Goal: Task Accomplishment & Management: Manage account settings

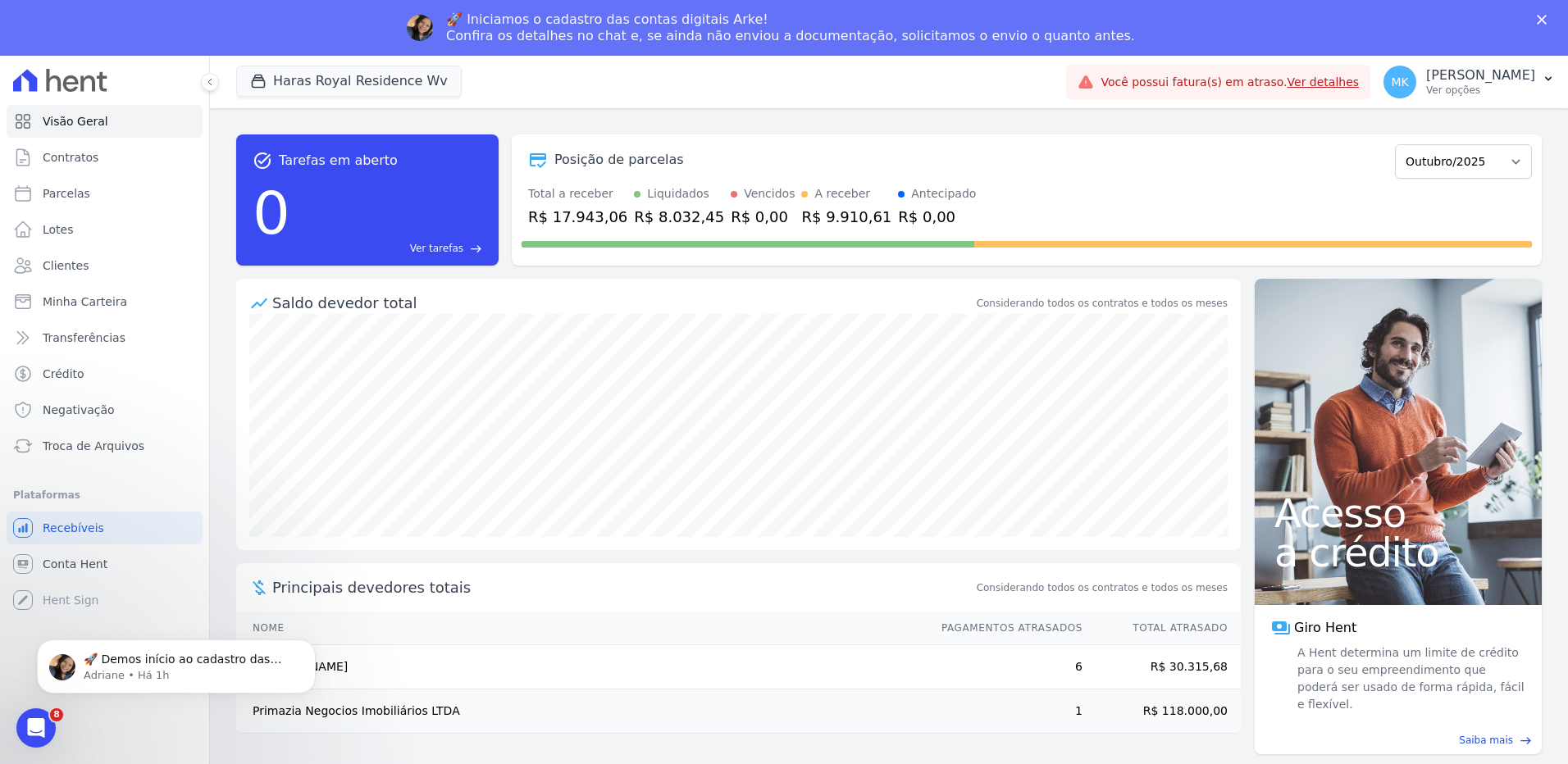
drag, startPoint x: 81, startPoint y: 569, endPoint x: 60, endPoint y: 550, distance: 28.3
click at [61, 548] on div "🚀 Demos início ao cadastro das Contas Digitais Arke! Iniciamos a abertura para …" at bounding box center [176, 590] width 302 height 205
drag, startPoint x: 59, startPoint y: 564, endPoint x: 225, endPoint y: 591, distance: 168.2
click at [225, 591] on div "🚀 Demos início ao cadastro das Contas Digitais Arke! Iniciamos a abertura para …" at bounding box center [176, 590] width 302 height 205
click at [362, 81] on button "Haras Royal Residence Wv" at bounding box center [349, 81] width 225 height 31
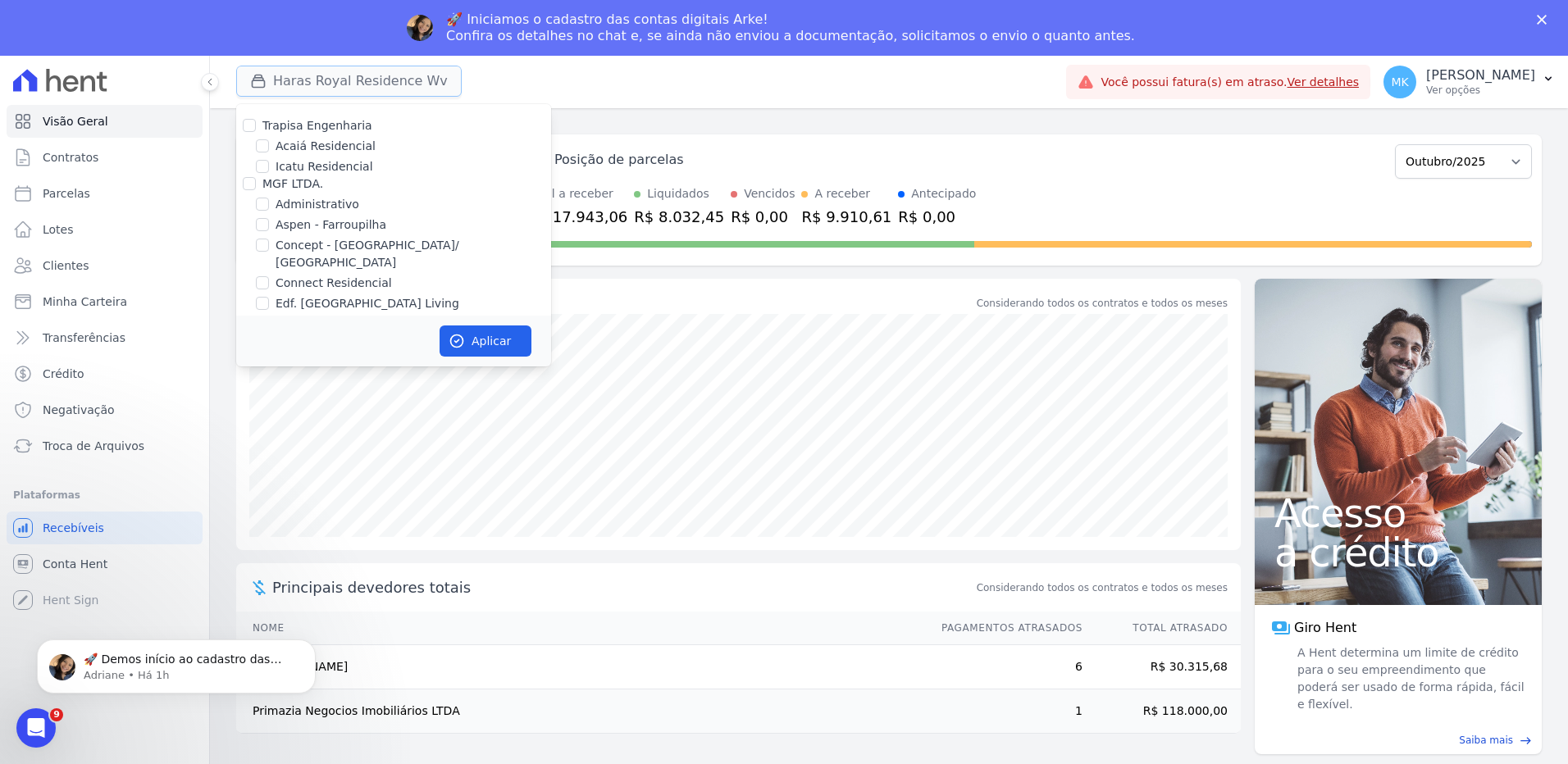
click at [361, 82] on button "Haras Royal Residence Wv" at bounding box center [349, 81] width 225 height 31
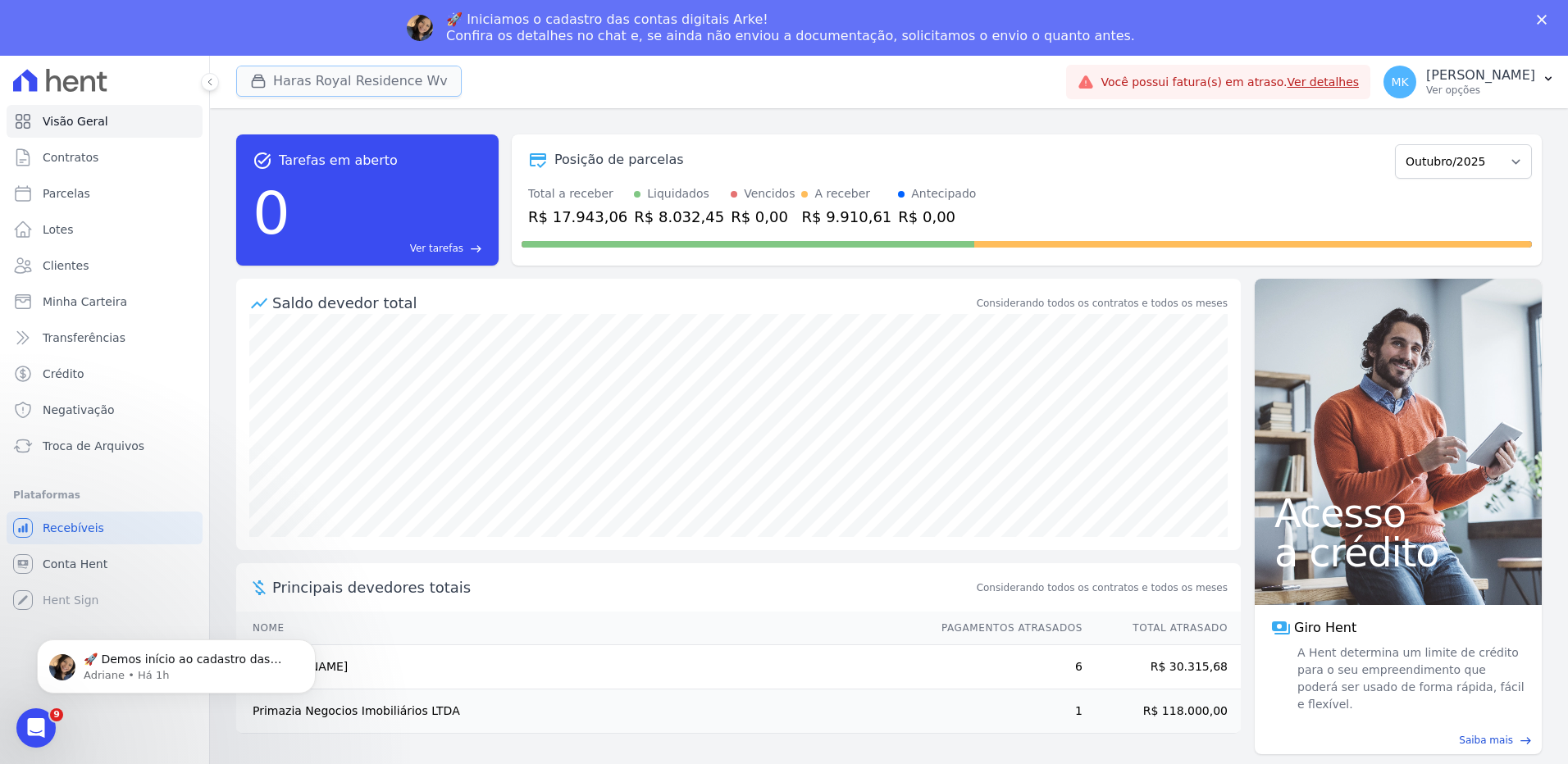
click at [361, 82] on button "Haras Royal Residence Wv" at bounding box center [349, 81] width 225 height 31
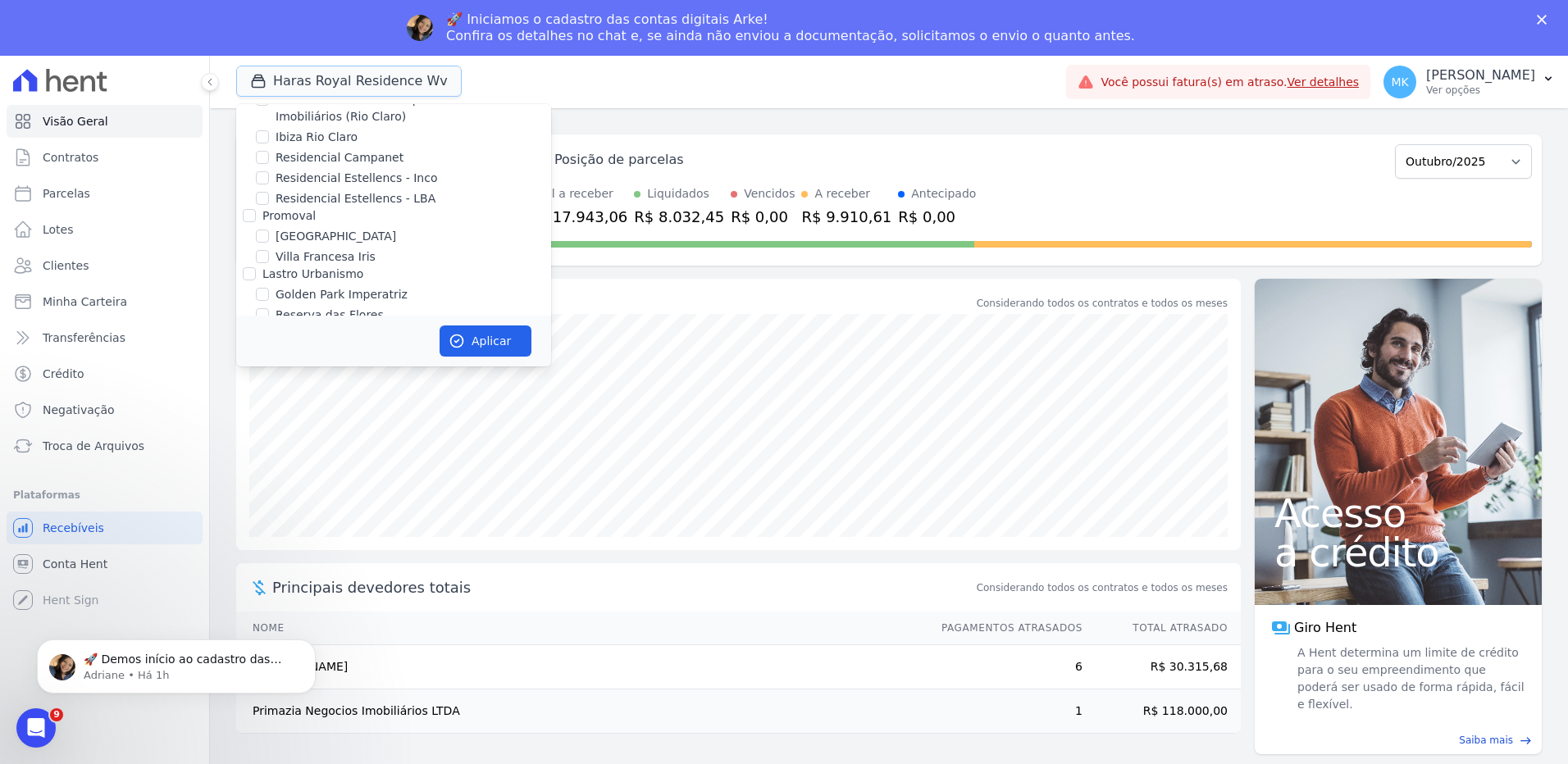
scroll to position [4581, 0]
click at [264, 288] on input "HARAS ROYAL RESIDENCE - [GEOGRAPHIC_DATA]" at bounding box center [262, 294] width 13 height 13
checkbox input "false"
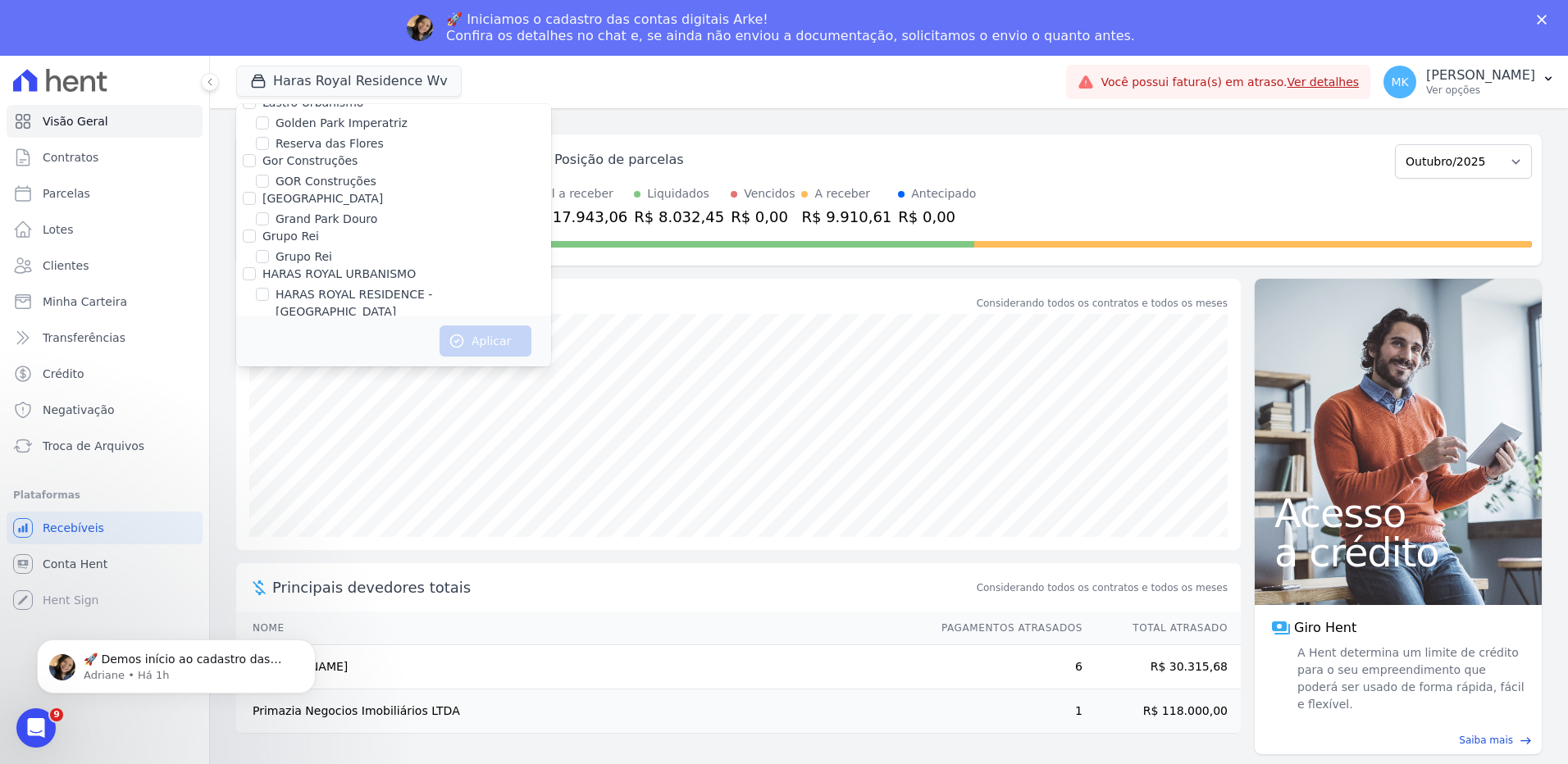
click at [262, 325] on input "HARAS ROYAL URBANISMO" at bounding box center [262, 331] width 13 height 13
checkbox input "true"
click at [475, 330] on button "Aplicar" at bounding box center [485, 341] width 92 height 31
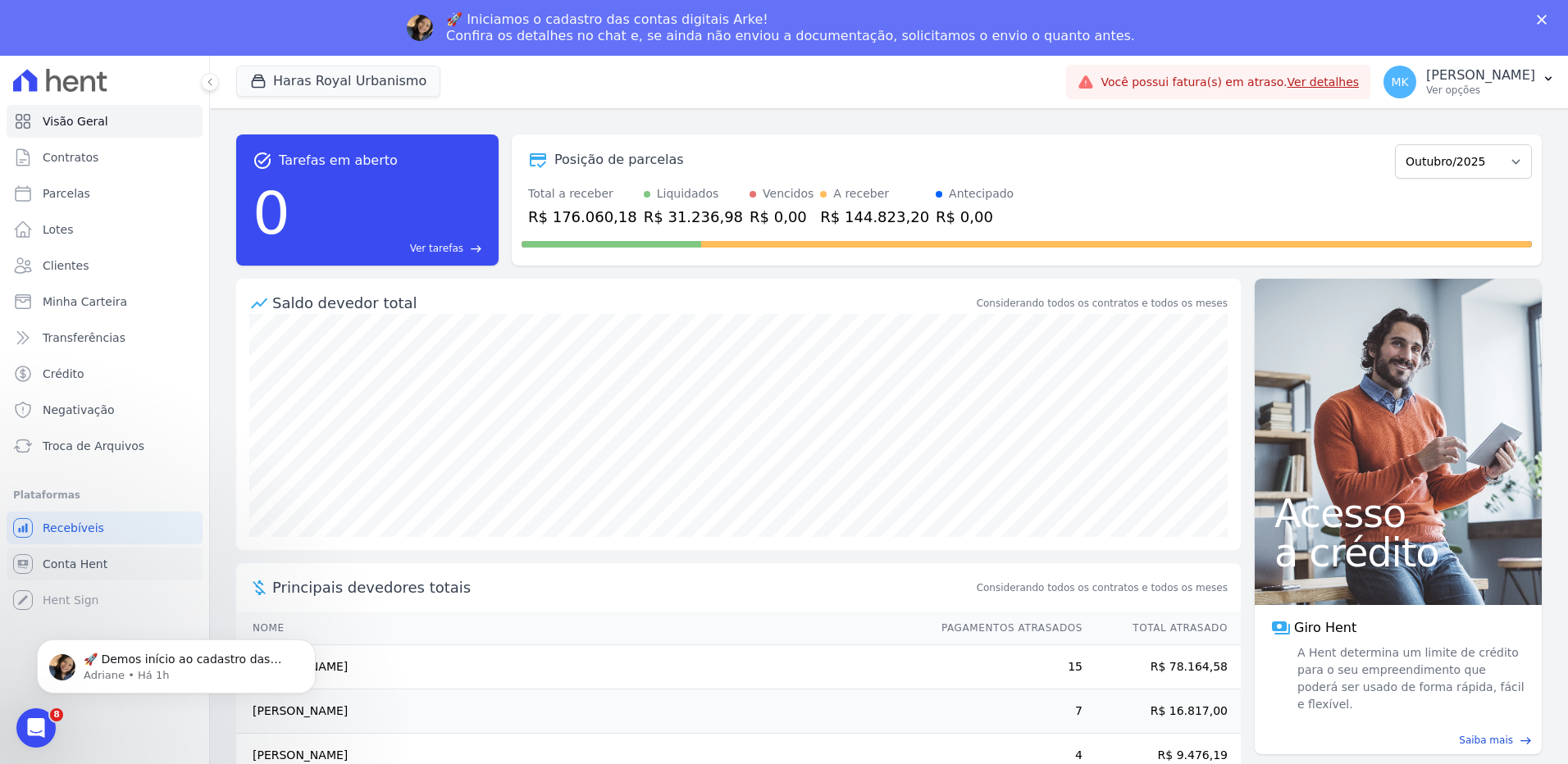
scroll to position [0, 0]
click at [1482, 75] on p "[PERSON_NAME]" at bounding box center [1480, 75] width 109 height 17
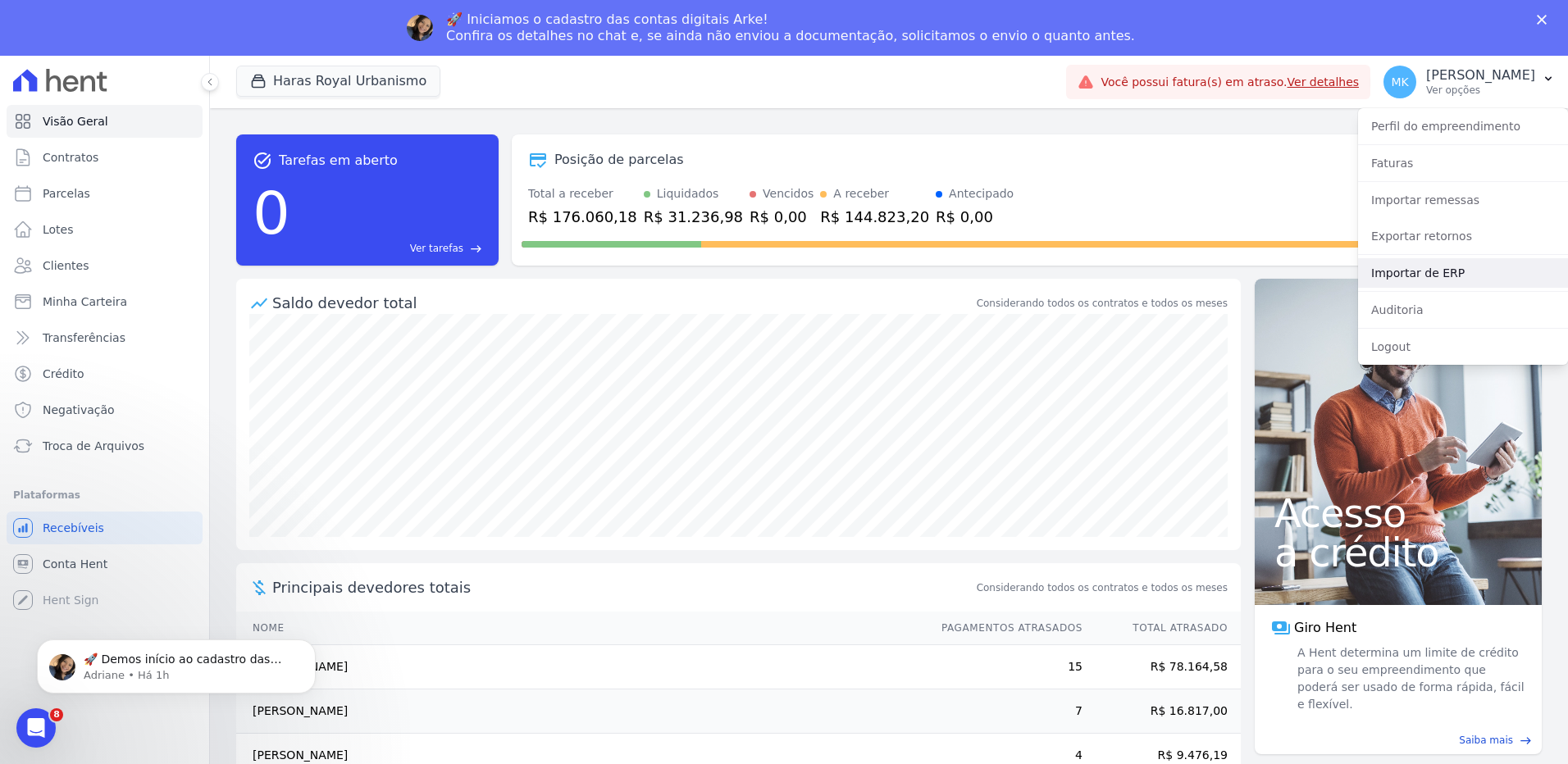
click at [1414, 276] on link "Importar de ERP" at bounding box center [1462, 273] width 210 height 30
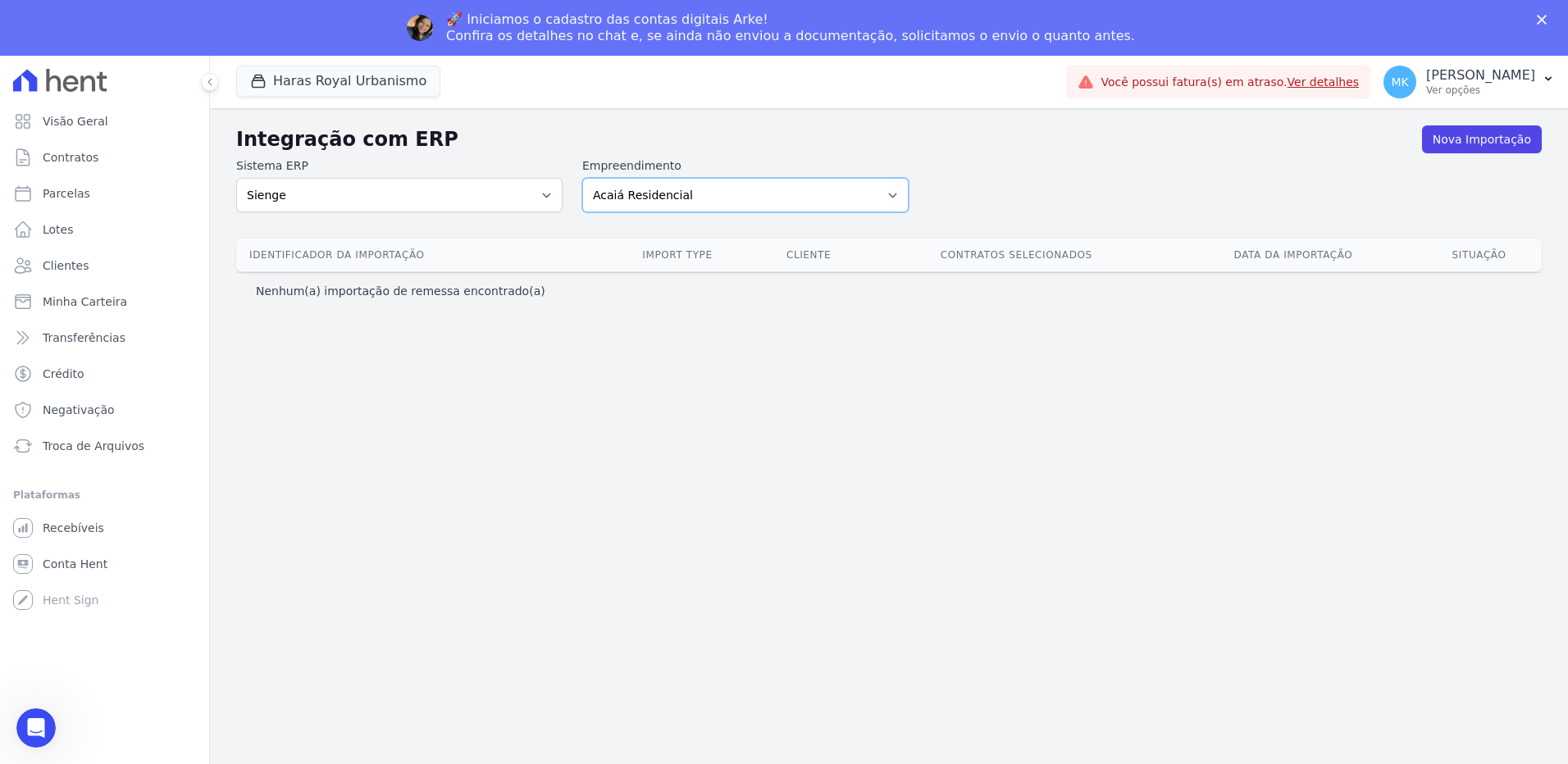
click at [735, 196] on select "Acaiá Residencial Administrativo Agile Pavican São Lourenço SPE LTDA AGUAS DE G…" at bounding box center [745, 194] width 326 height 34
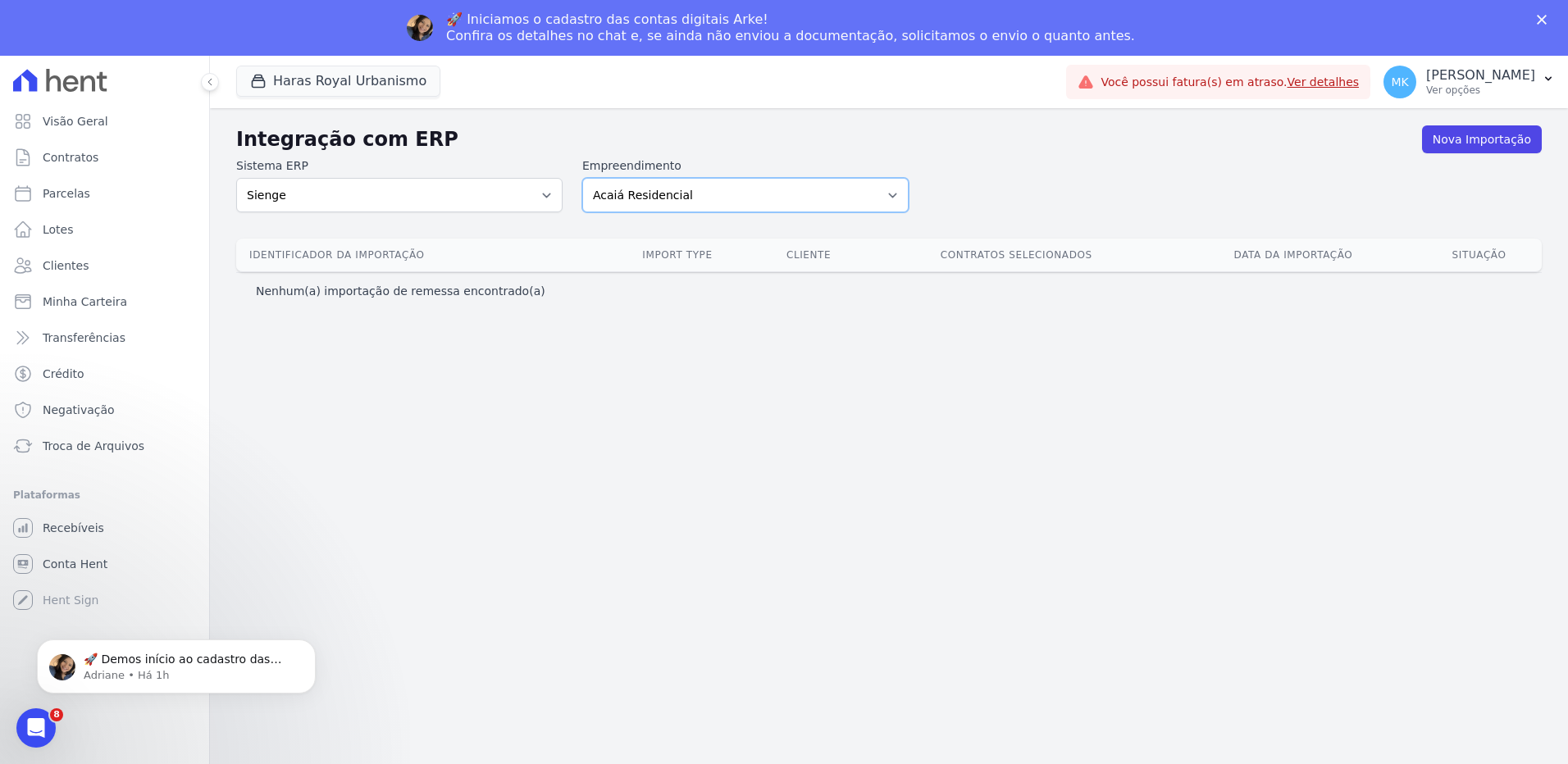
select select "a560e636-fc48-440d-a7c4-462896926369"
click at [582, 178] on select "Acaiá Residencial Administrativo Agile Pavican São Lourenço SPE LTDA AGUAS DE G…" at bounding box center [745, 194] width 326 height 34
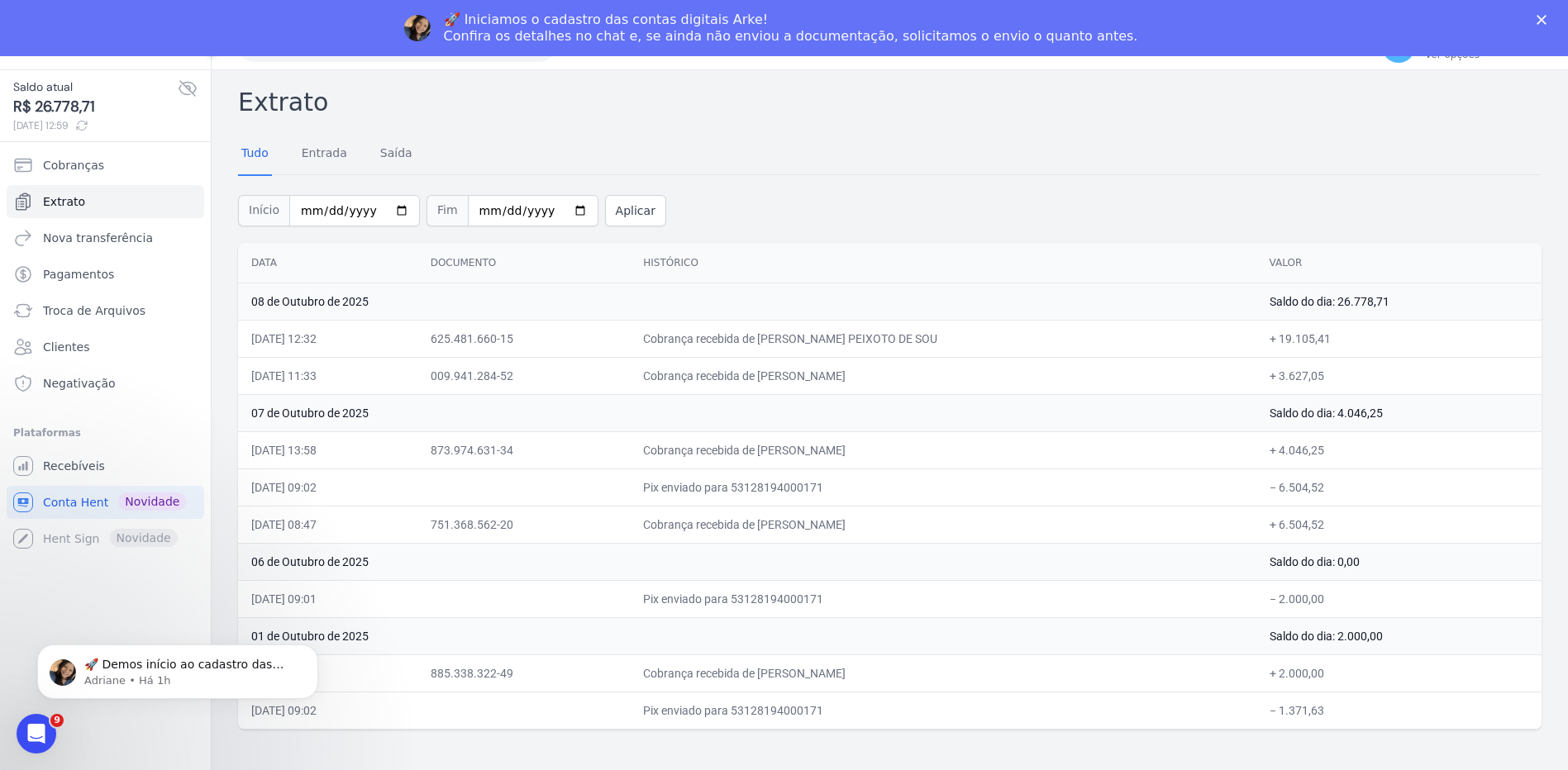
scroll to position [56, 0]
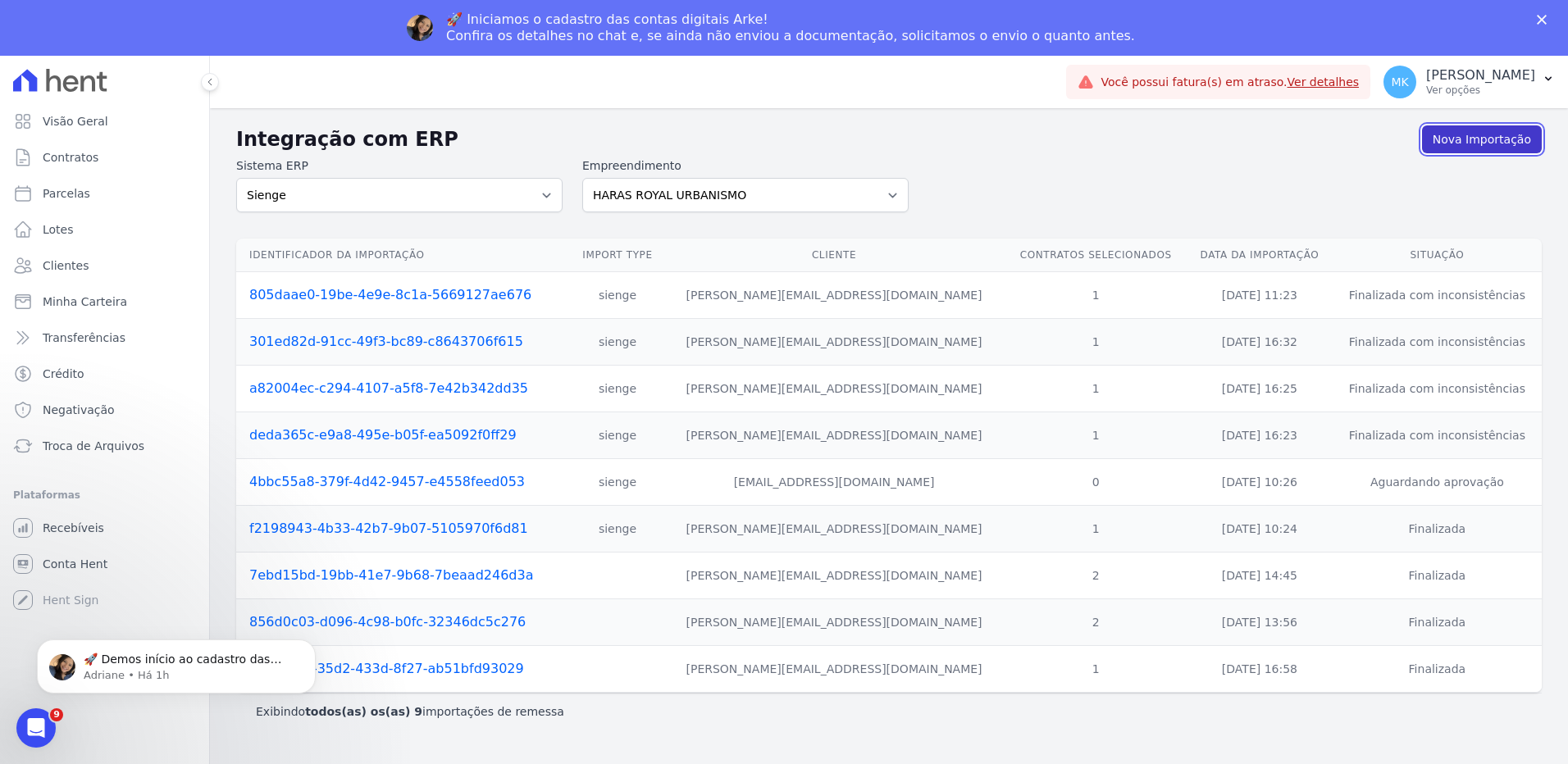
click at [1466, 135] on link "Nova Importação" at bounding box center [1482, 140] width 120 height 28
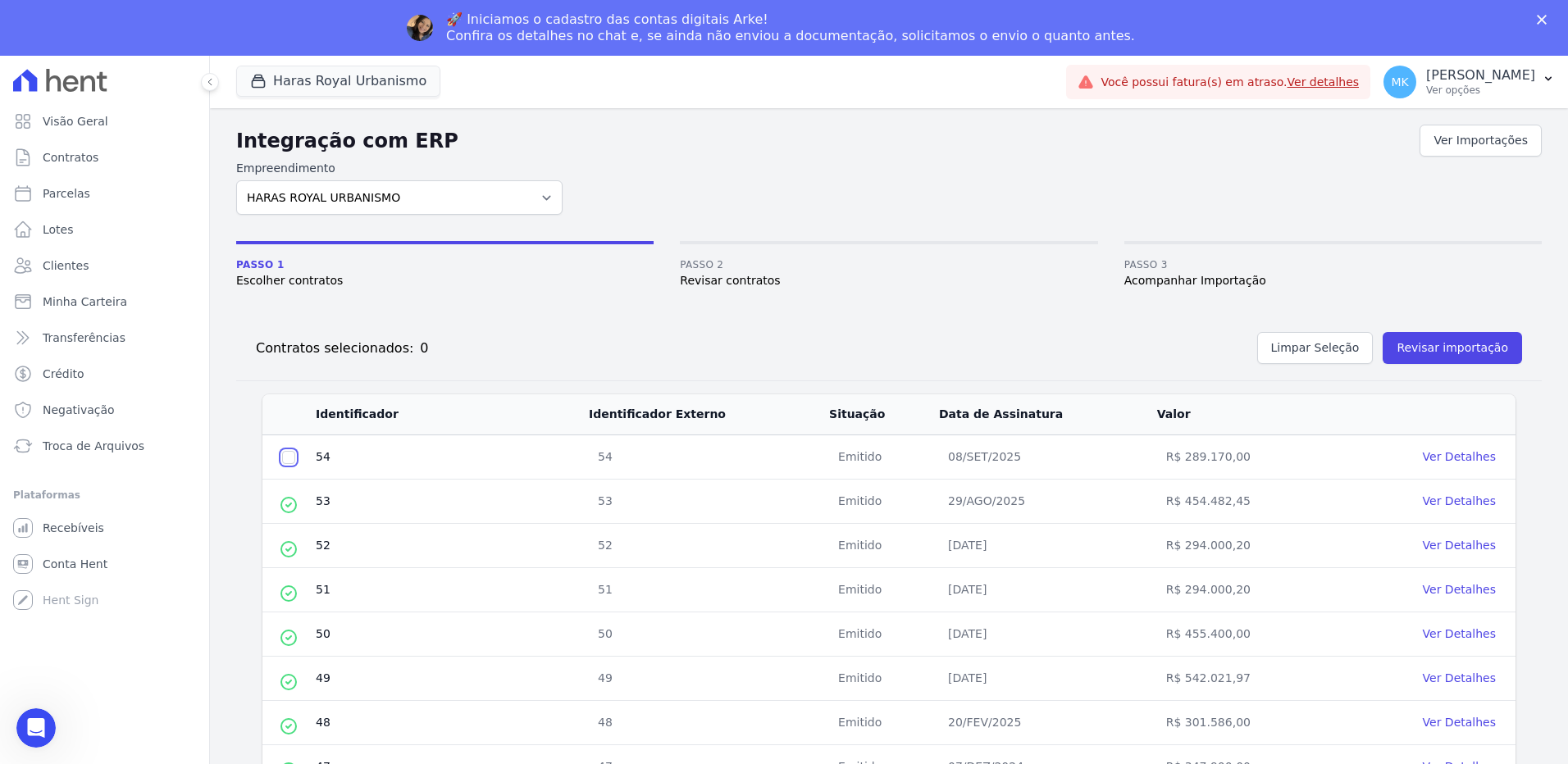
click at [291, 458] on input "checkbox" at bounding box center [288, 457] width 13 height 13
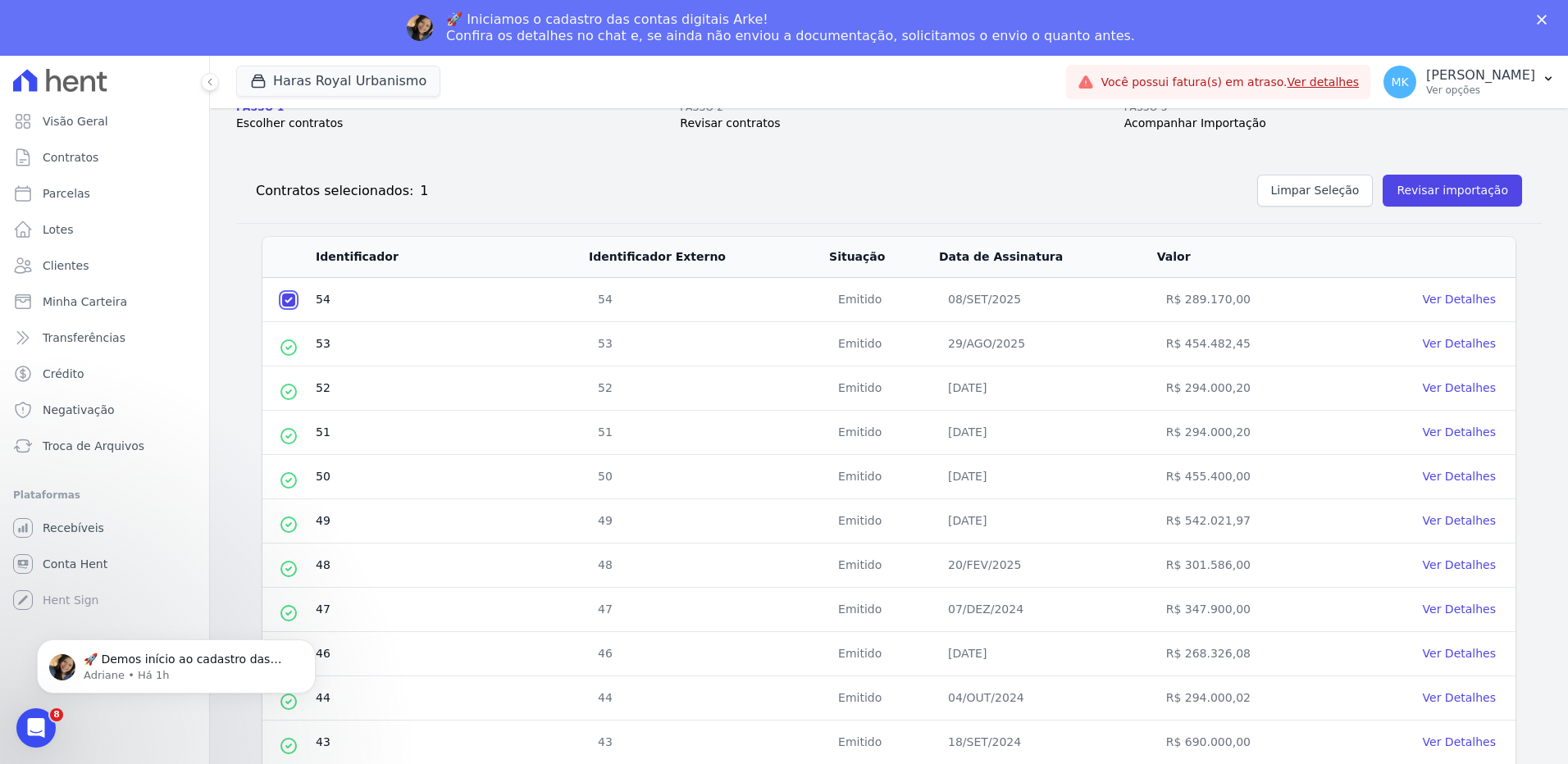
scroll to position [155, 0]
click at [1453, 304] on link "Ver Detalhes" at bounding box center [1460, 301] width 73 height 13
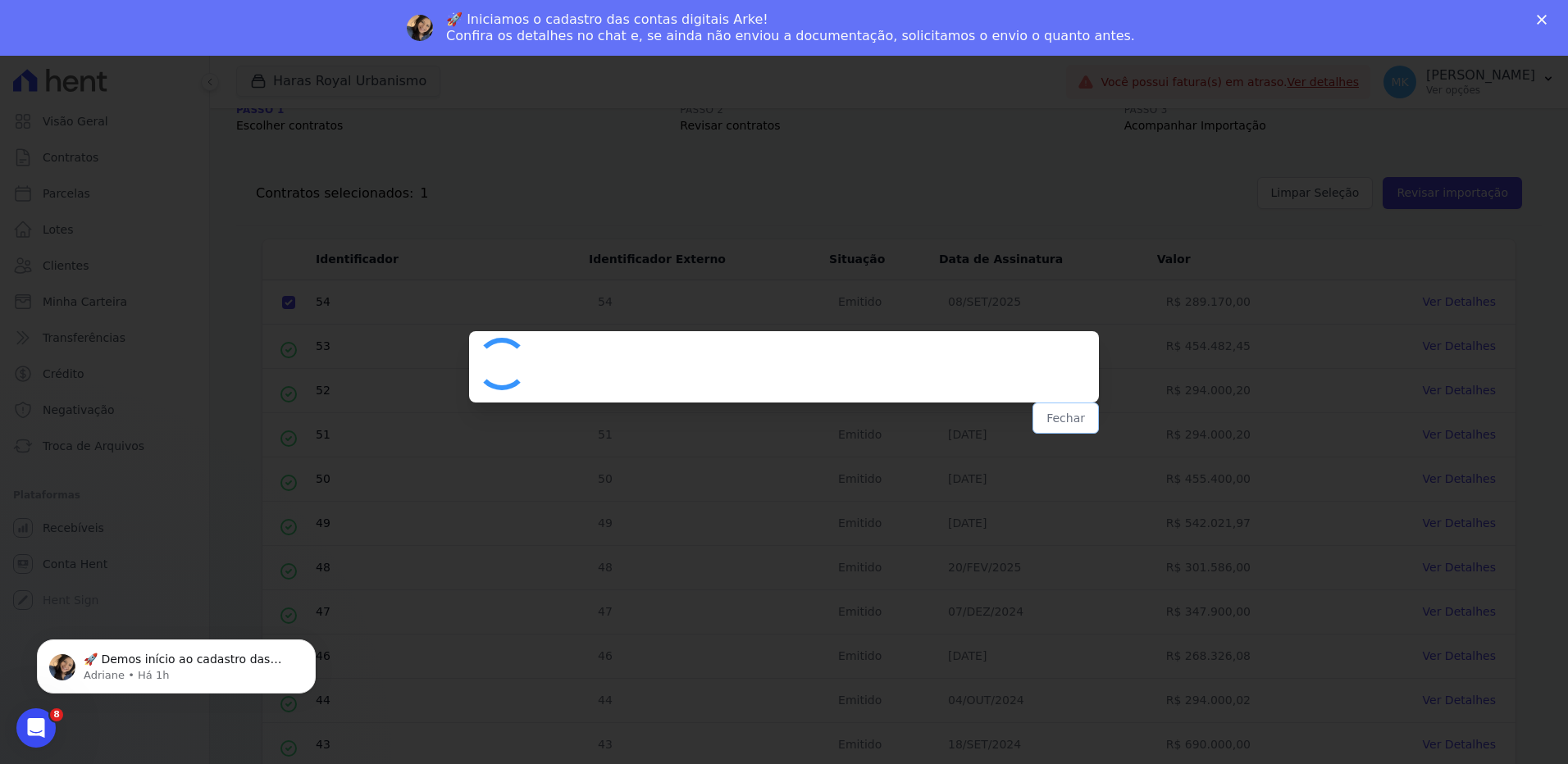
click at [1067, 416] on button "Fechar" at bounding box center [1065, 418] width 66 height 31
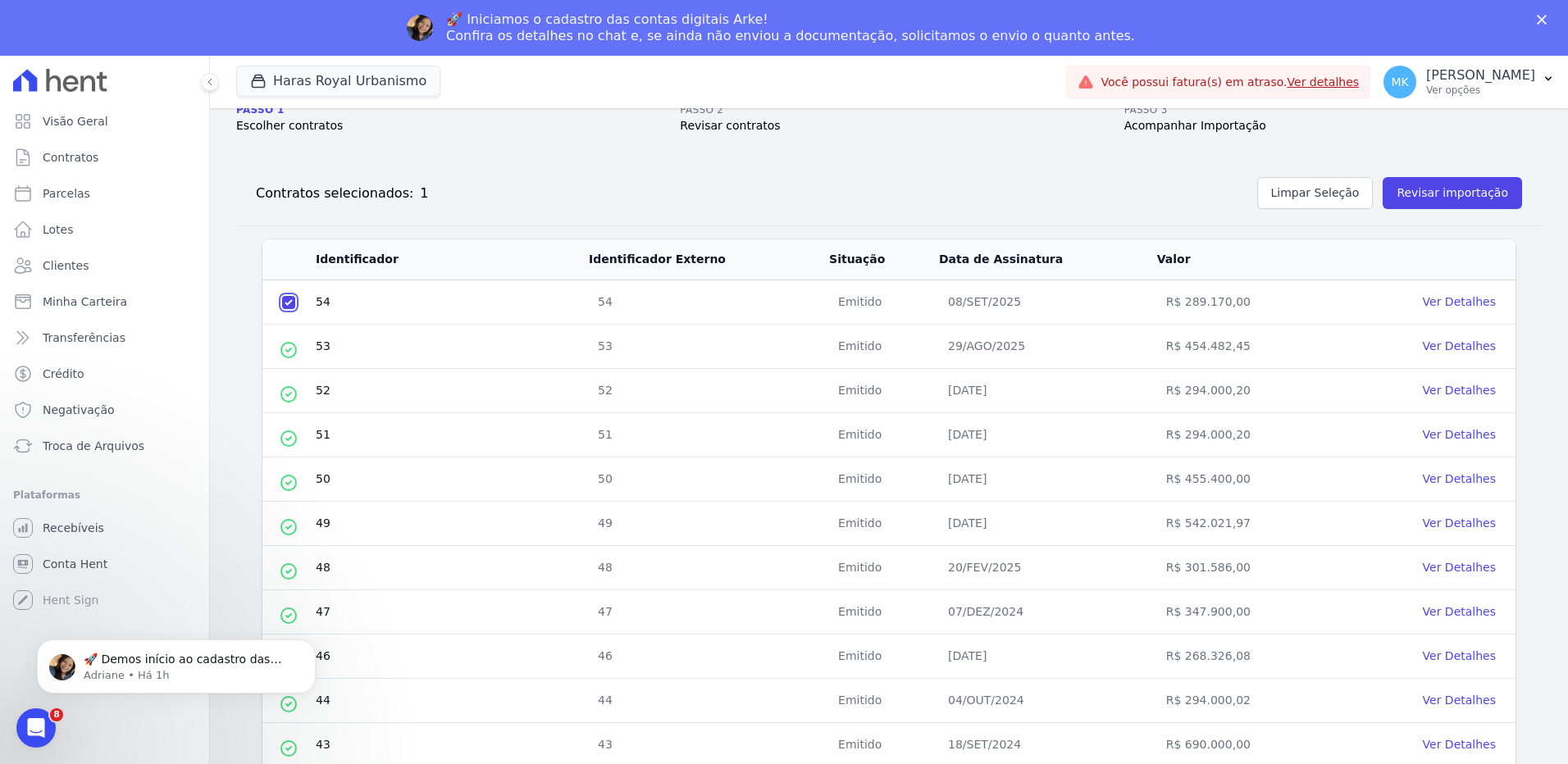
click at [290, 304] on input "checkbox" at bounding box center [288, 302] width 13 height 13
checkbox input "false"
click at [65, 158] on span "Contratos" at bounding box center [71, 157] width 56 height 17
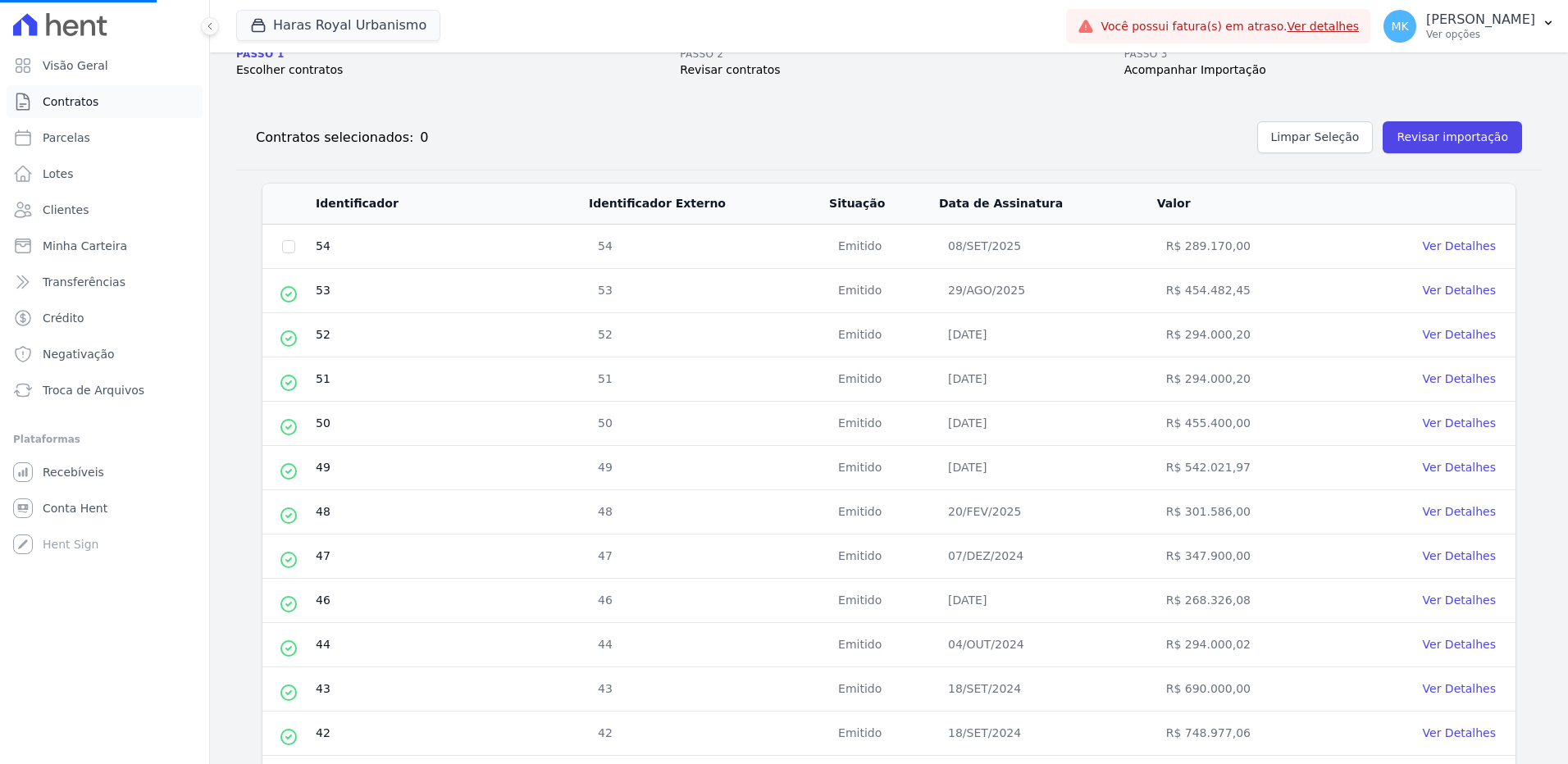
click at [78, 101] on span "Contratos" at bounding box center [71, 101] width 56 height 17
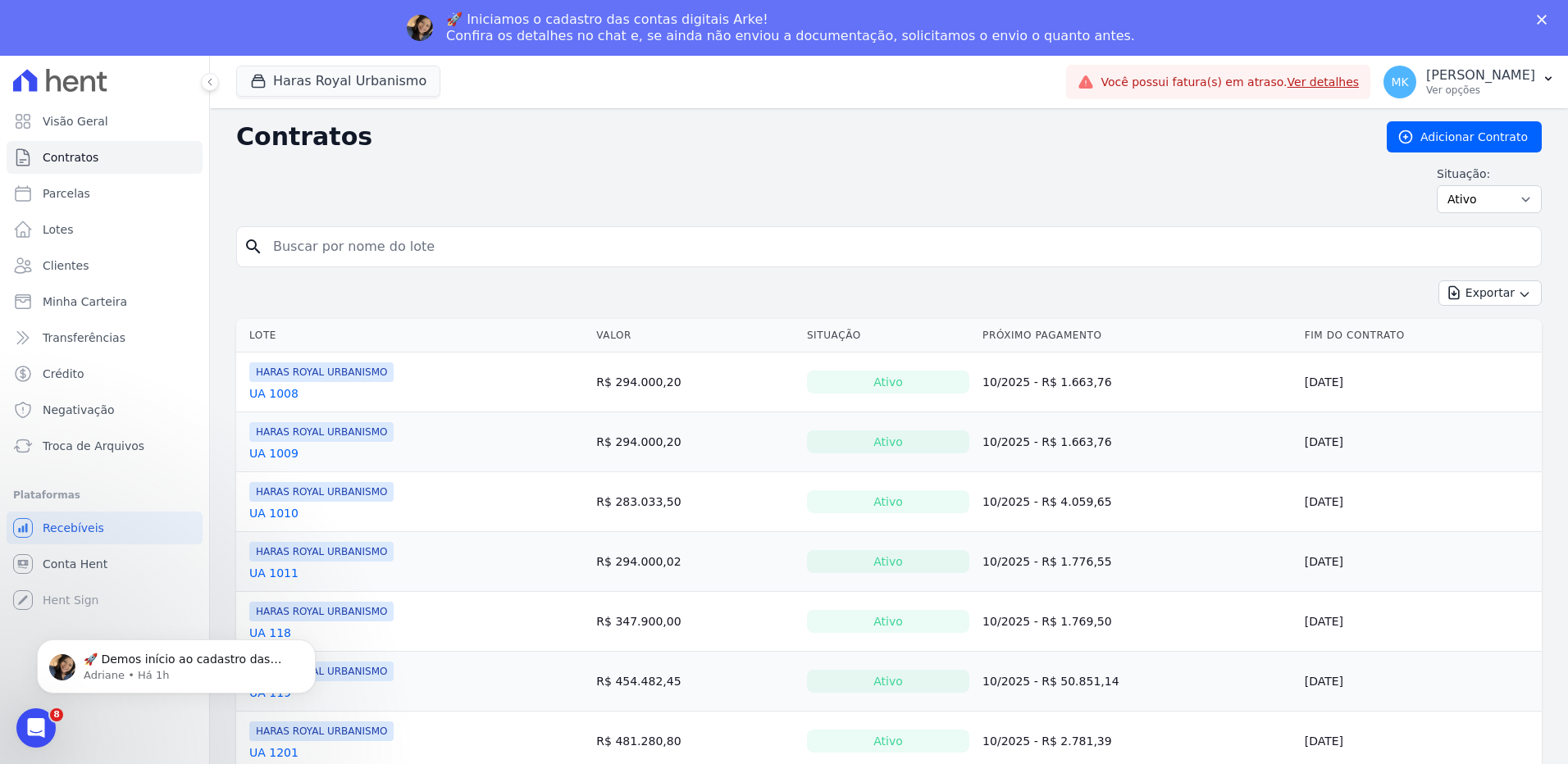
click at [284, 247] on input "search" at bounding box center [899, 247] width 1271 height 33
type input "ua 513"
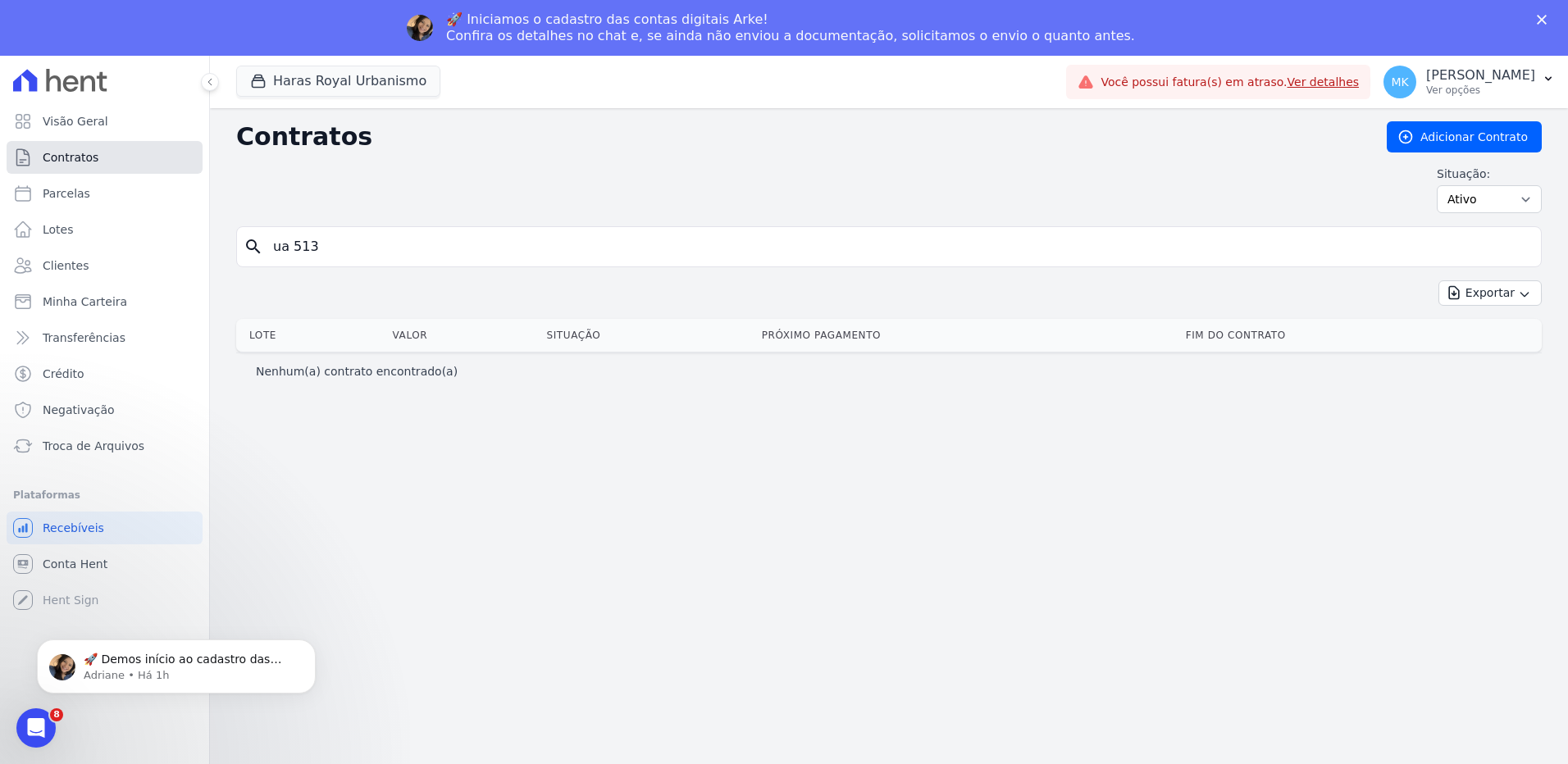
click at [78, 160] on span "Contratos" at bounding box center [71, 157] width 56 height 17
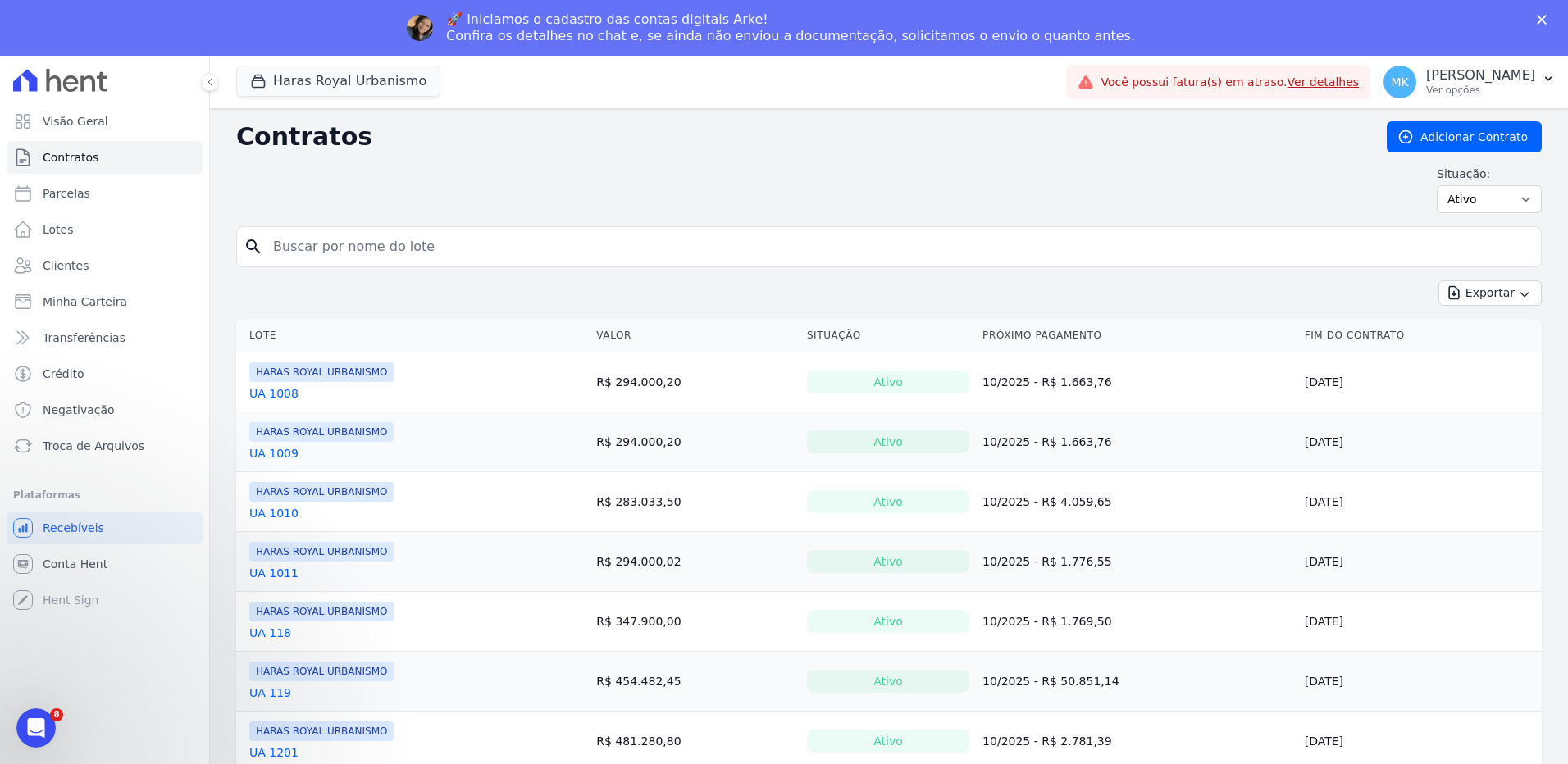
click at [339, 241] on input "search" at bounding box center [899, 247] width 1271 height 33
click at [286, 394] on link "UA 1008" at bounding box center [274, 393] width 49 height 17
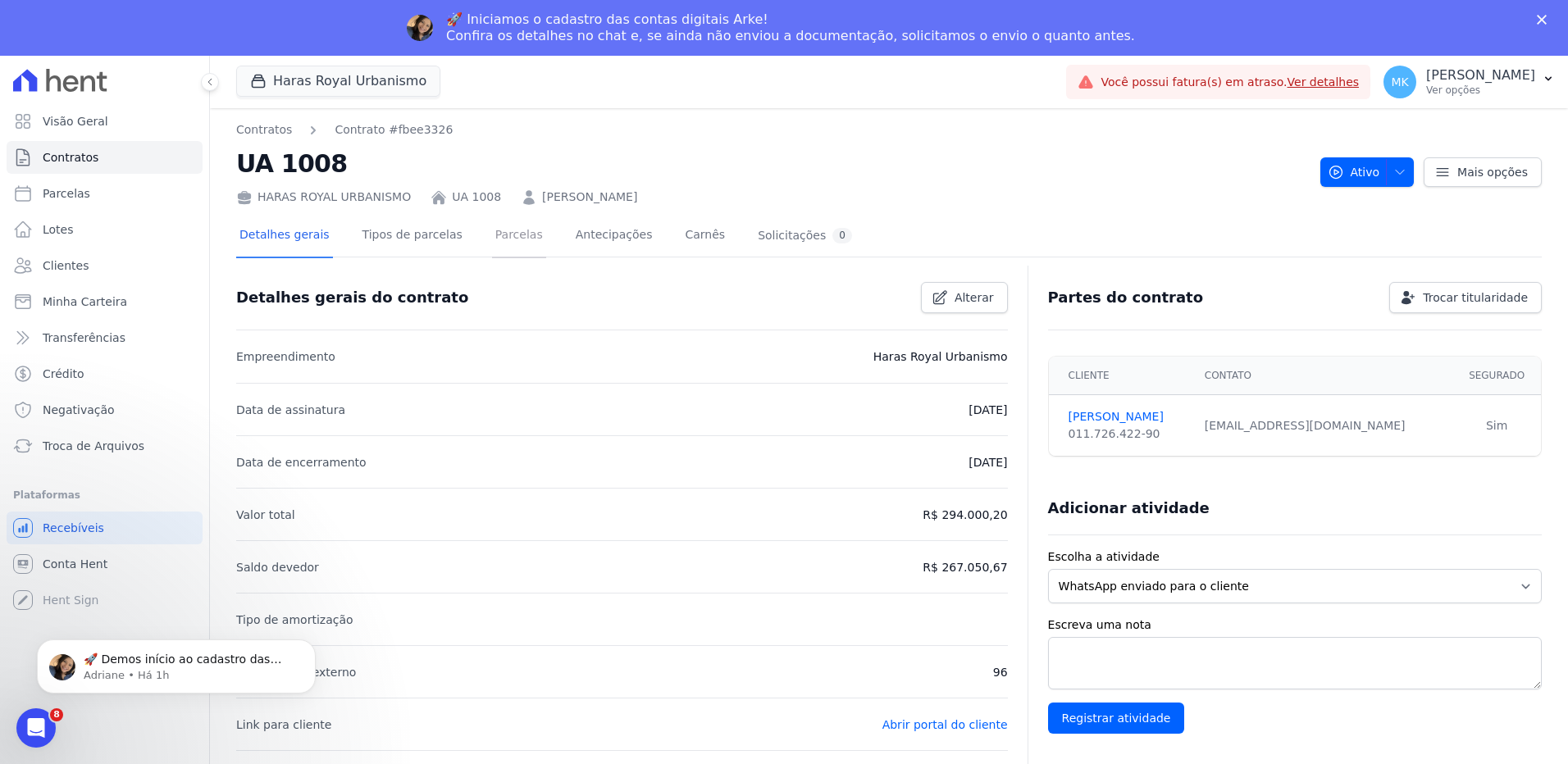
click at [503, 234] on link "Parcelas" at bounding box center [519, 236] width 54 height 44
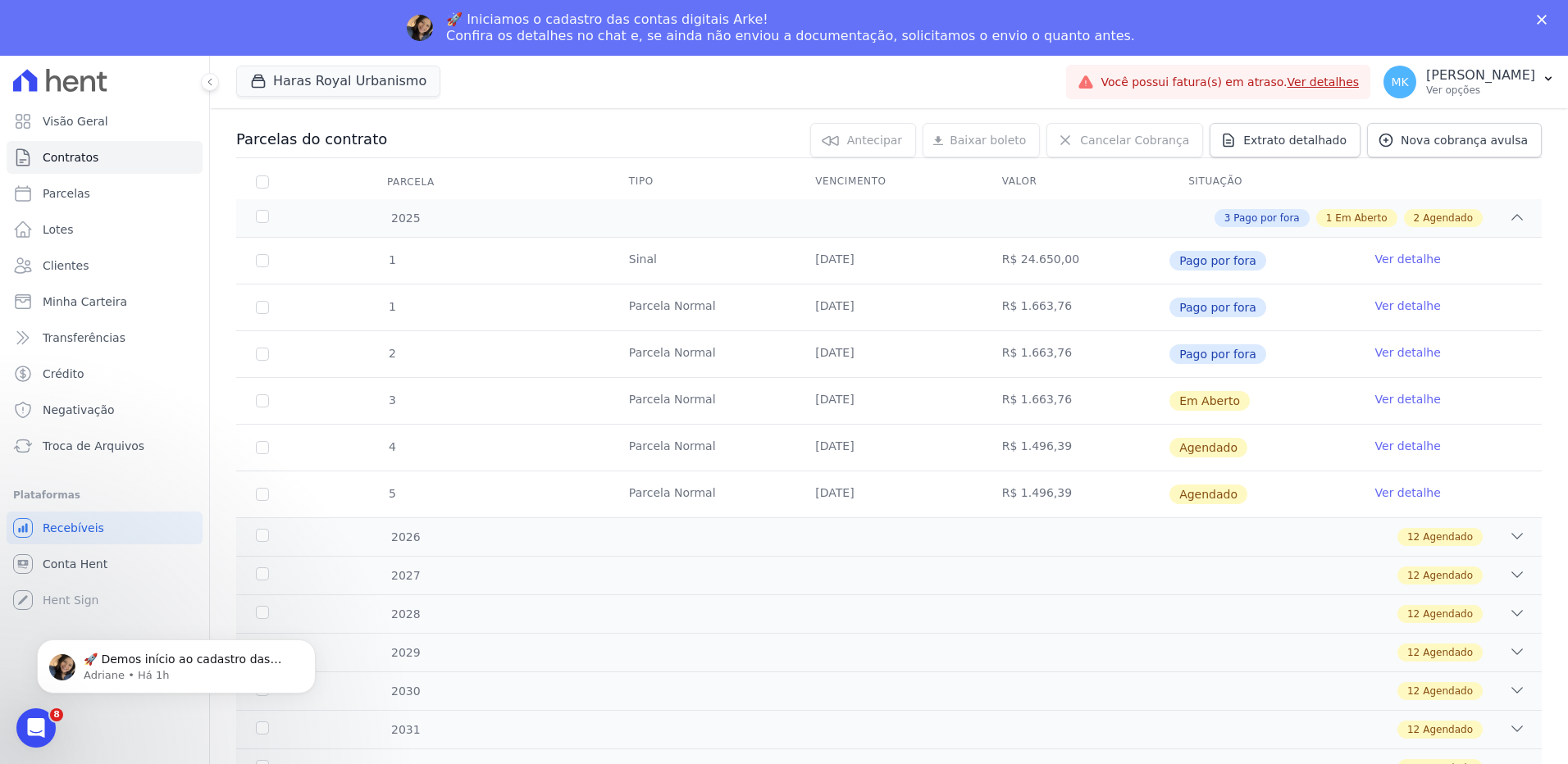
click at [1386, 393] on link "Ver detalhe" at bounding box center [1407, 399] width 65 height 17
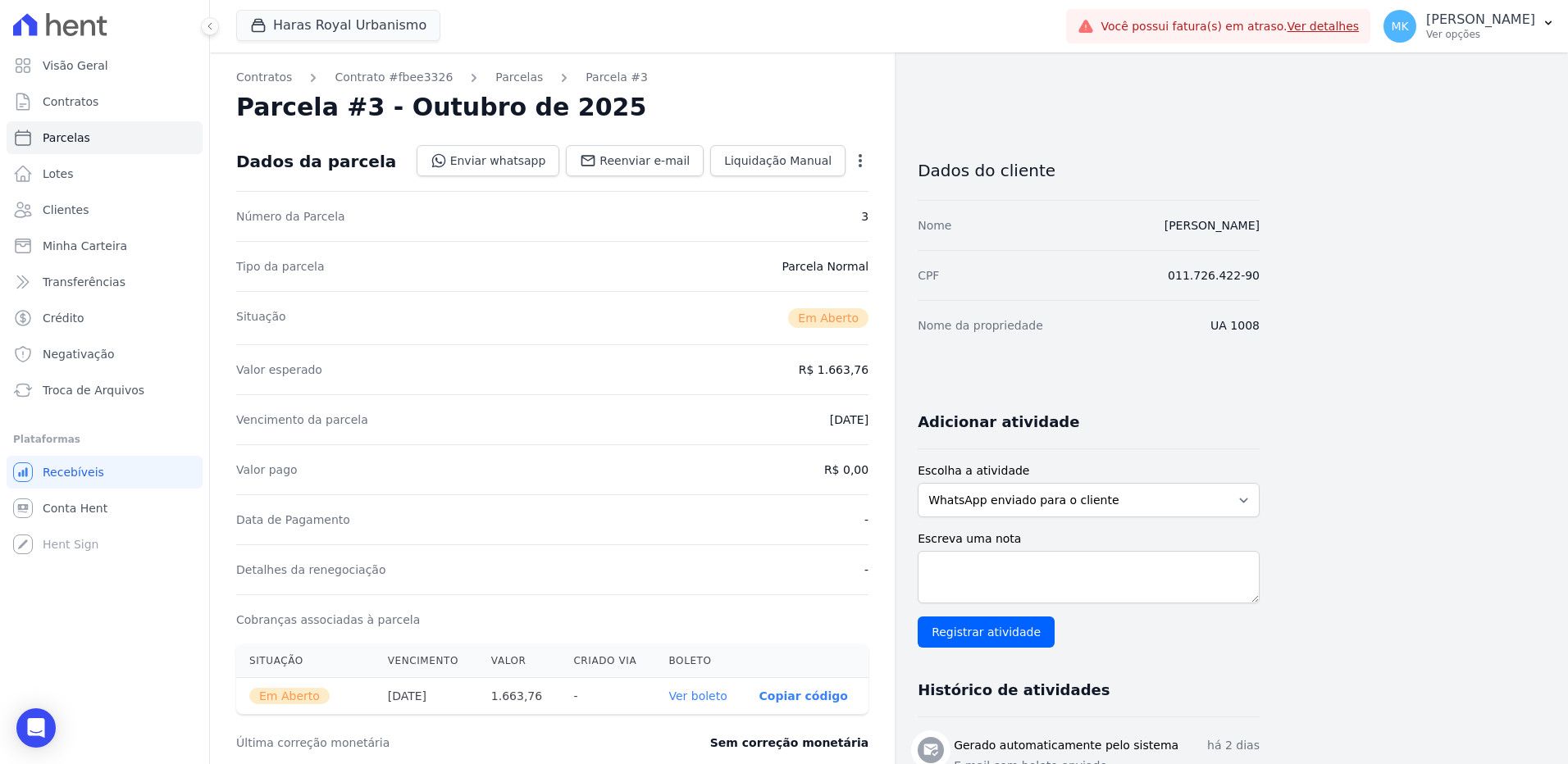
click at [1385, 361] on div "Contratos Contrato #fbee3326 Parcelas Parcela #3 Parcela #3 - Outubro de 2025 D…" at bounding box center [876, 581] width 1332 height 1057
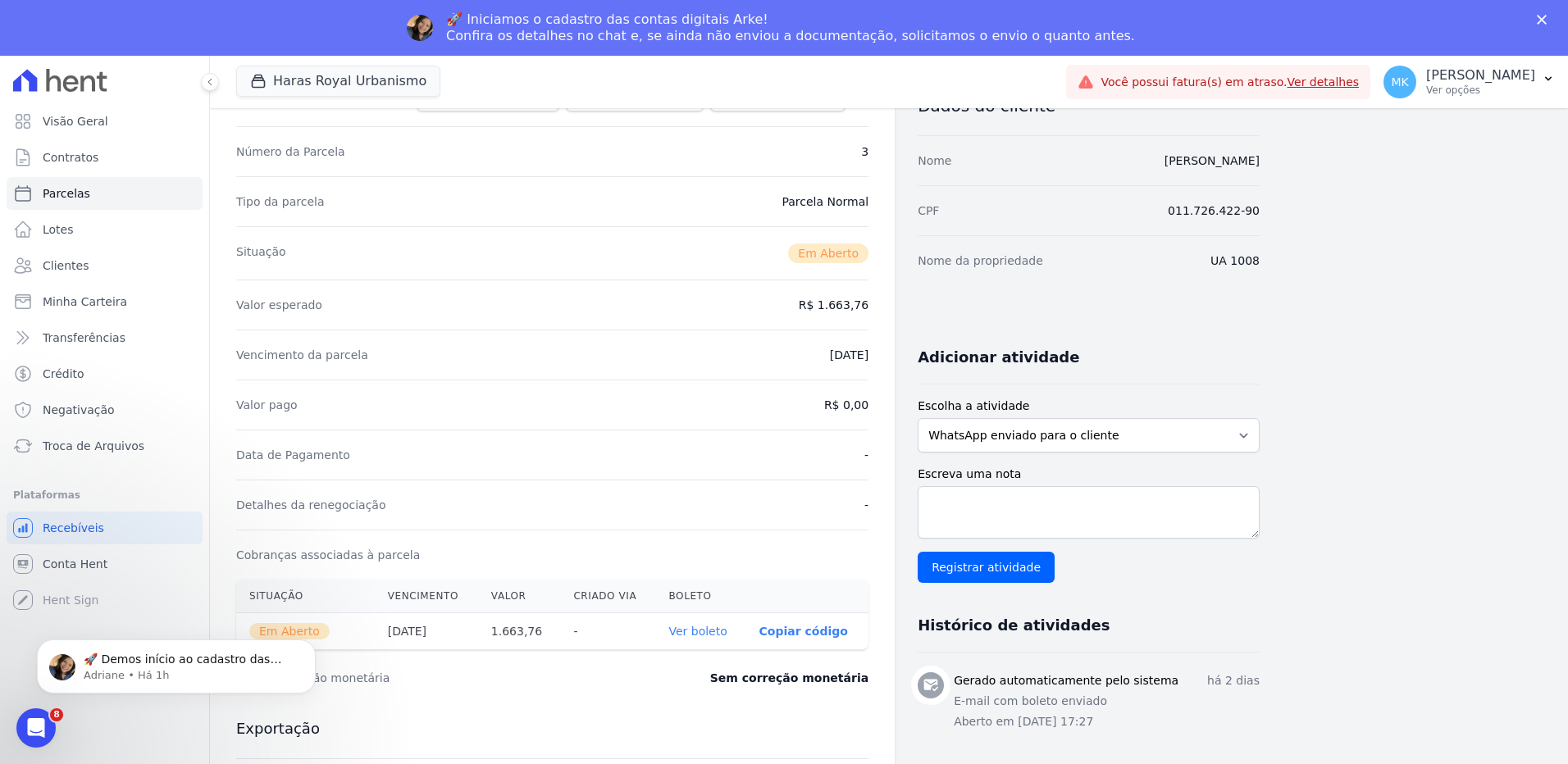
scroll to position [246, 0]
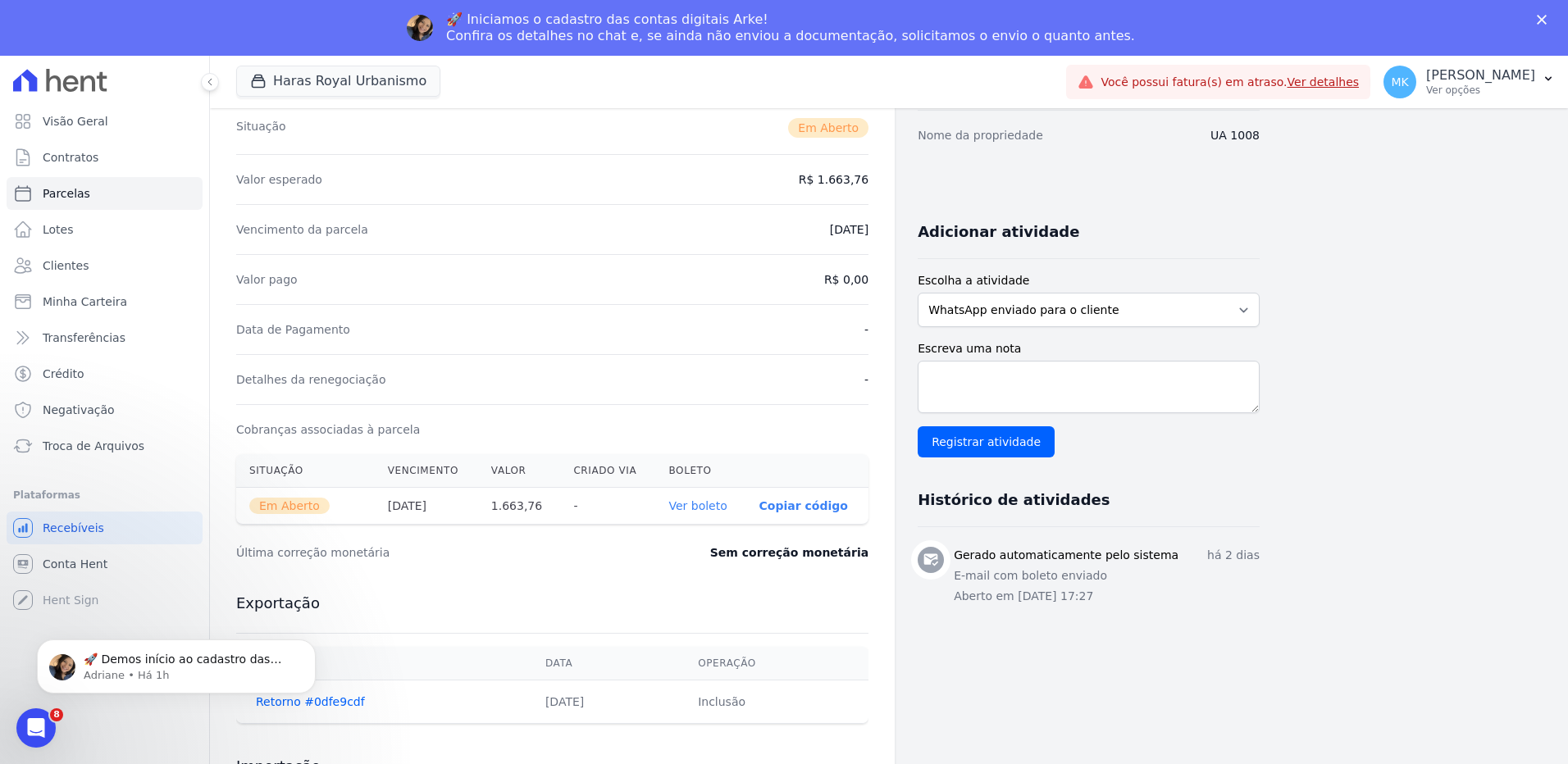
click at [708, 505] on link "Ver boleto" at bounding box center [697, 505] width 58 height 13
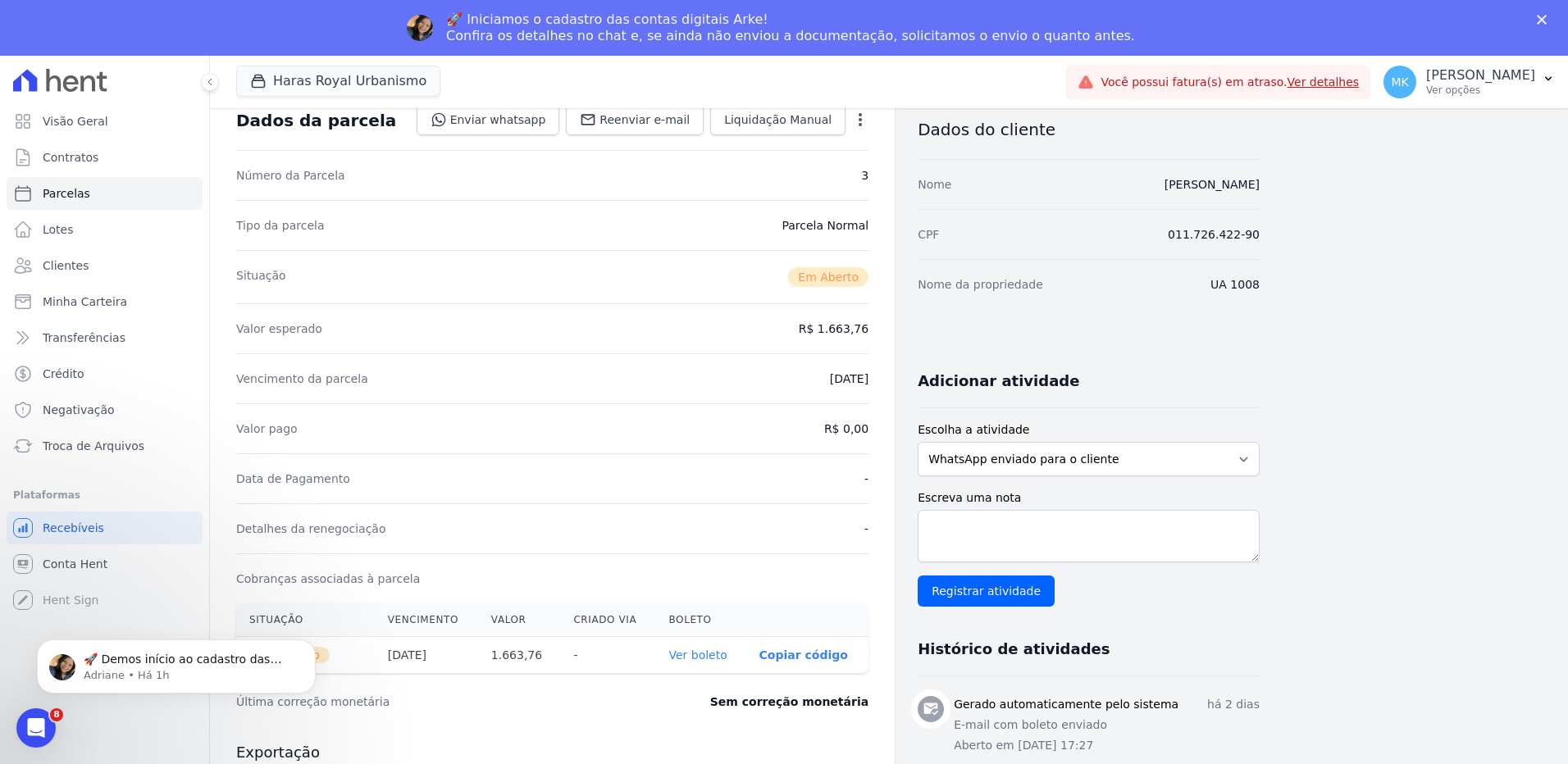
scroll to position [82, 0]
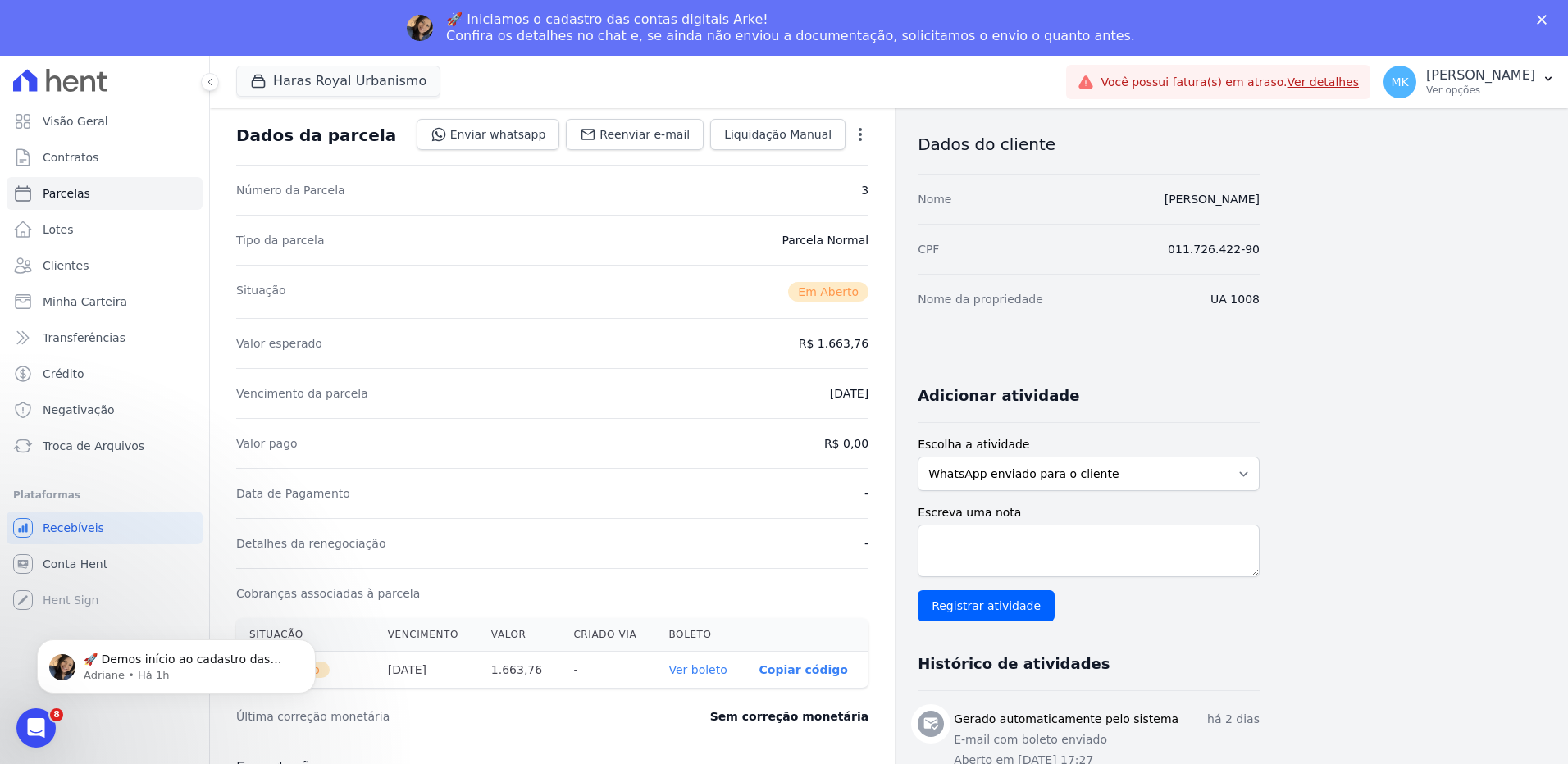
click at [858, 129] on icon "button" at bounding box center [860, 134] width 17 height 17
click at [786, 184] on link "Cancelar Cobrança" at bounding box center [789, 186] width 144 height 30
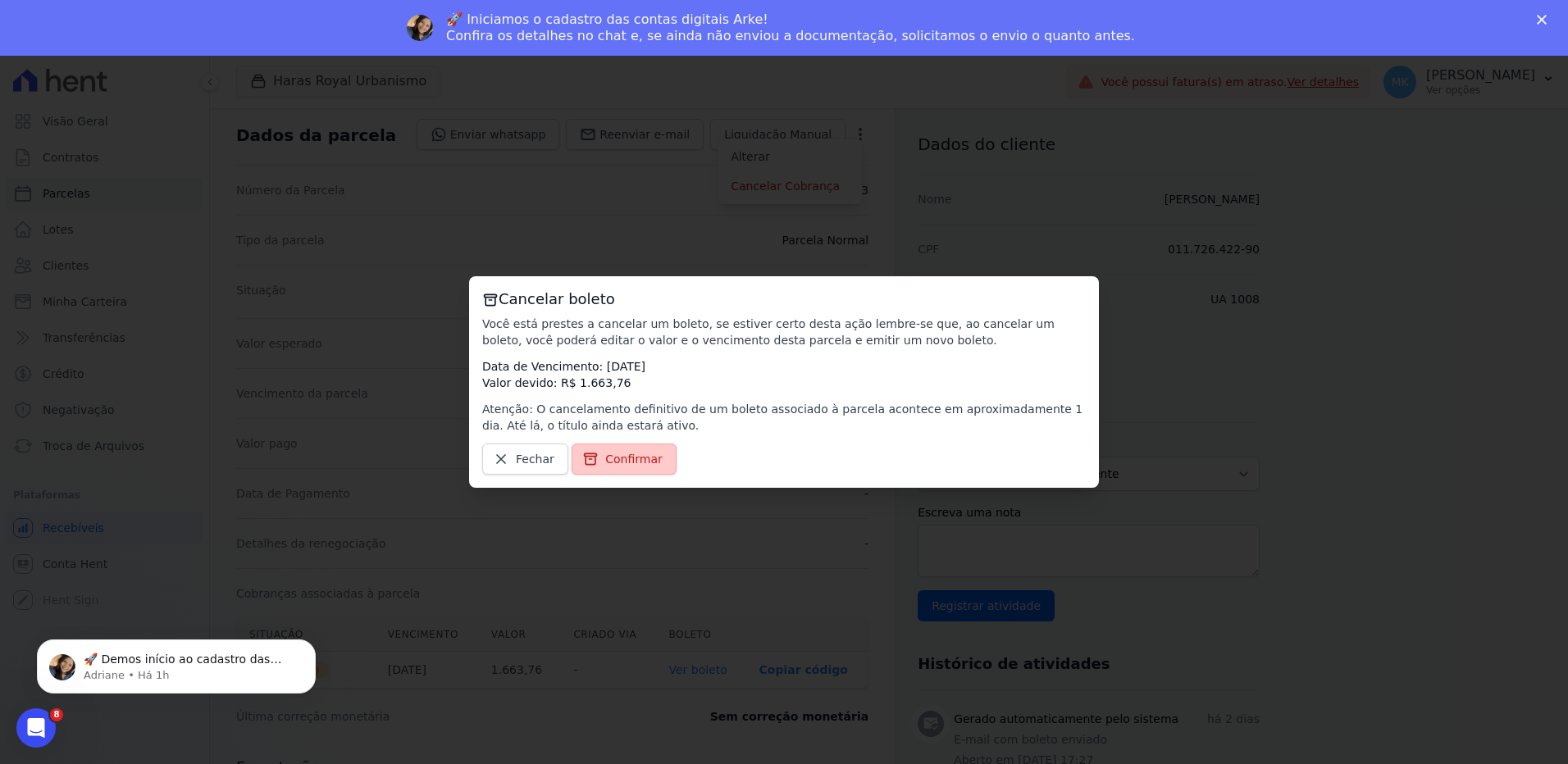
click at [617, 457] on span "Confirmar" at bounding box center [634, 459] width 58 height 17
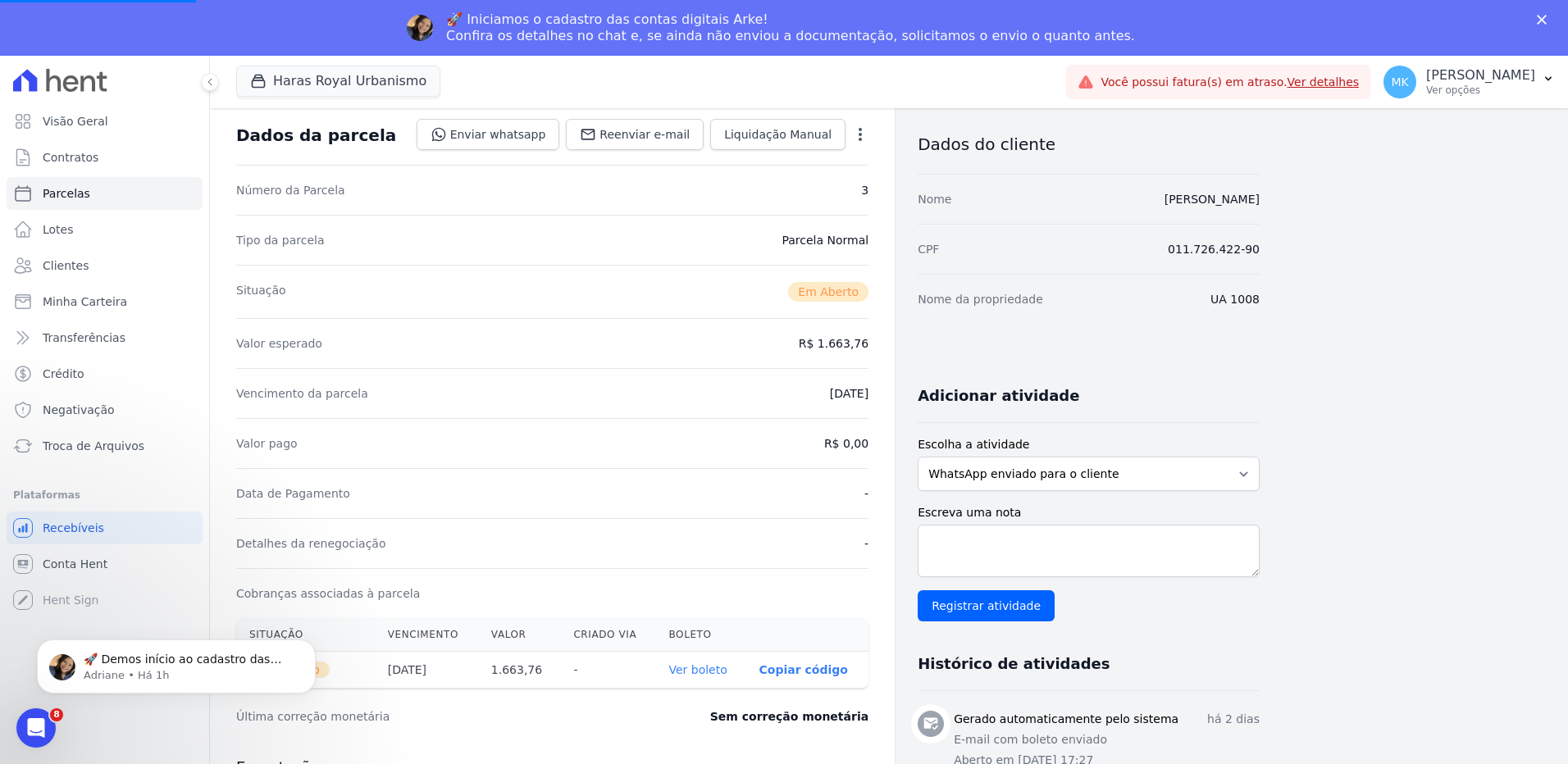
scroll to position [0, 0]
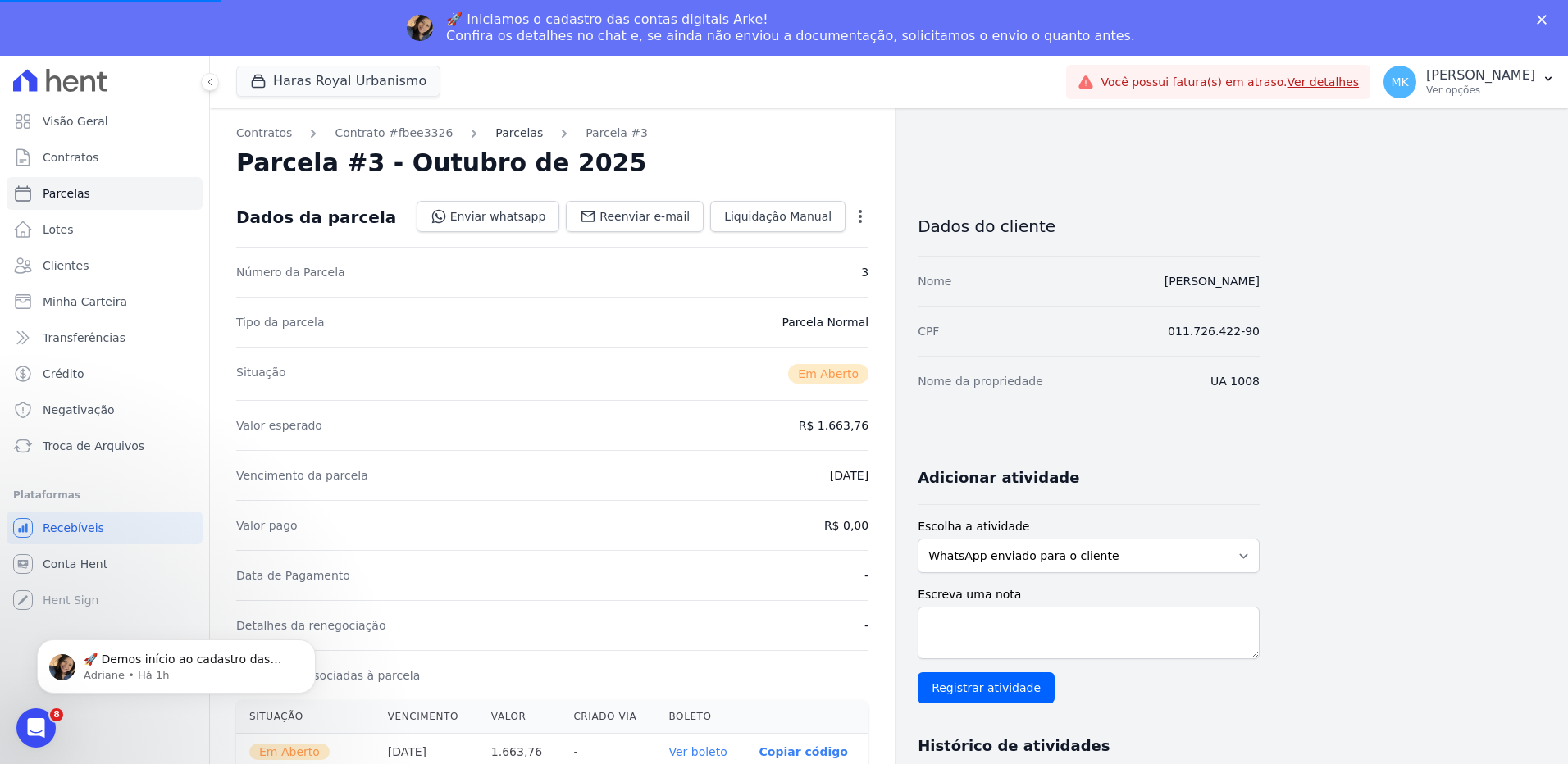
click at [498, 128] on link "Parcelas" at bounding box center [519, 133] width 48 height 17
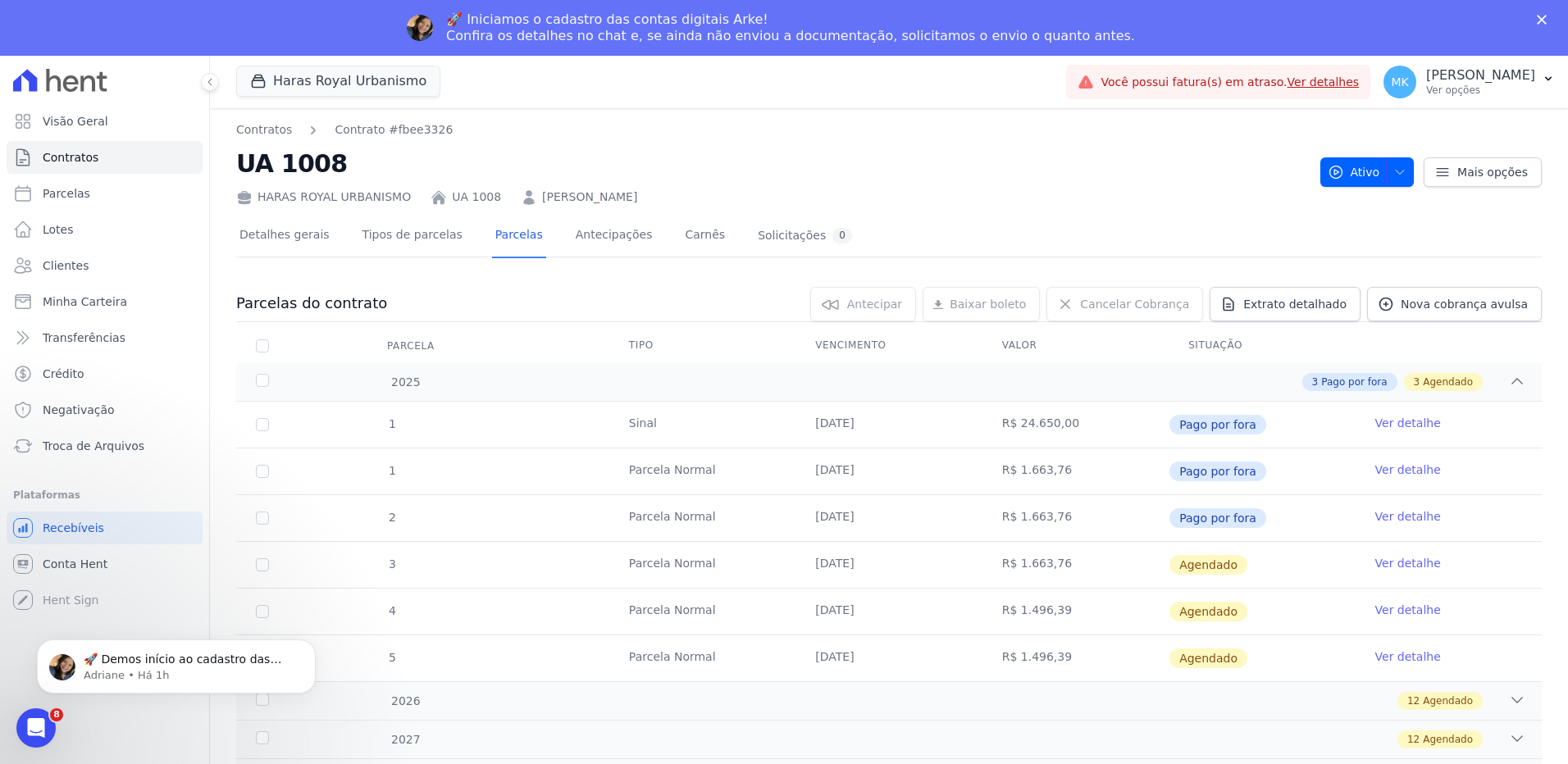
click at [1391, 563] on link "Ver detalhe" at bounding box center [1407, 563] width 65 height 17
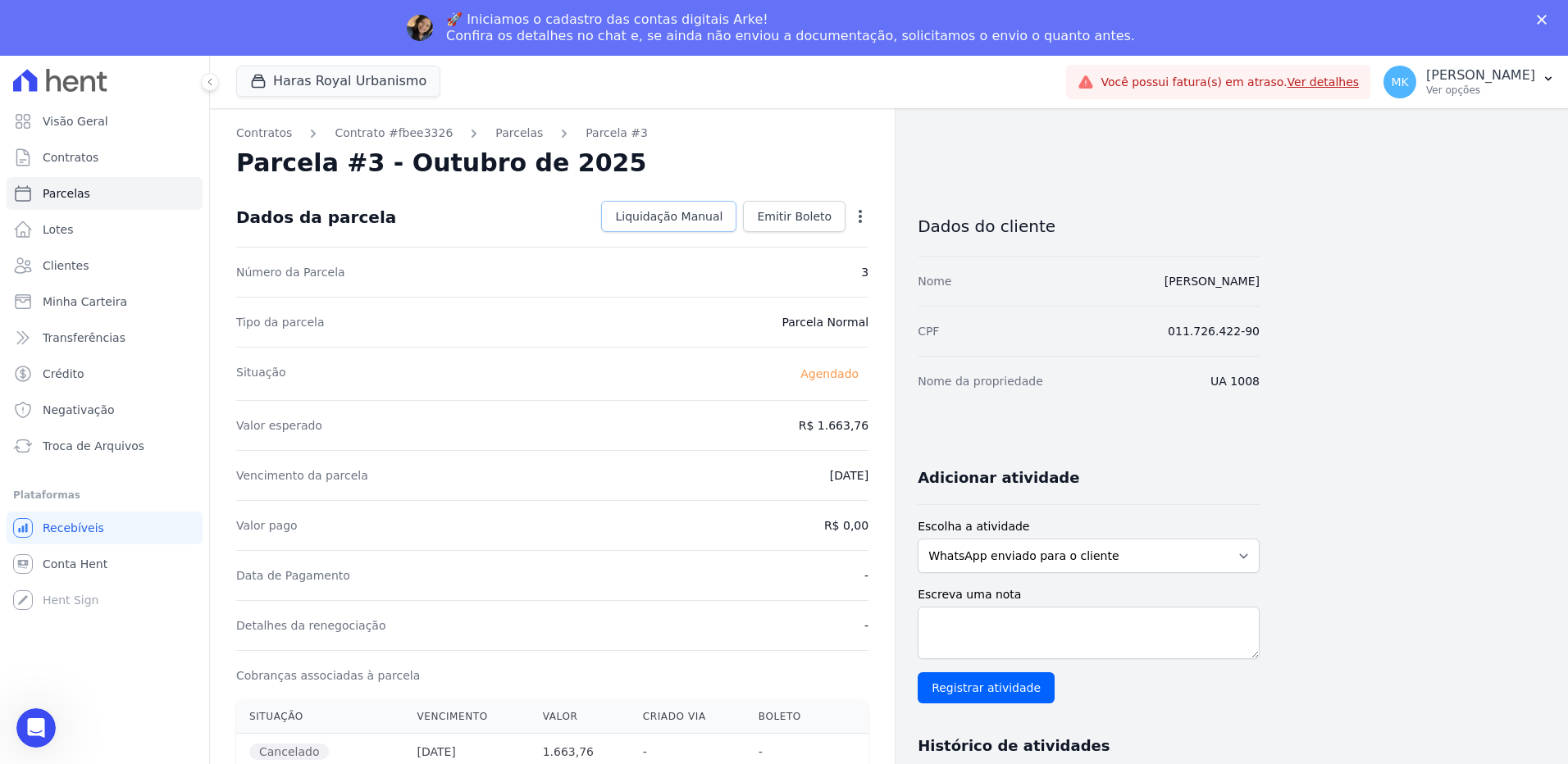
click at [681, 215] on span "Liquidação Manual" at bounding box center [668, 216] width 107 height 17
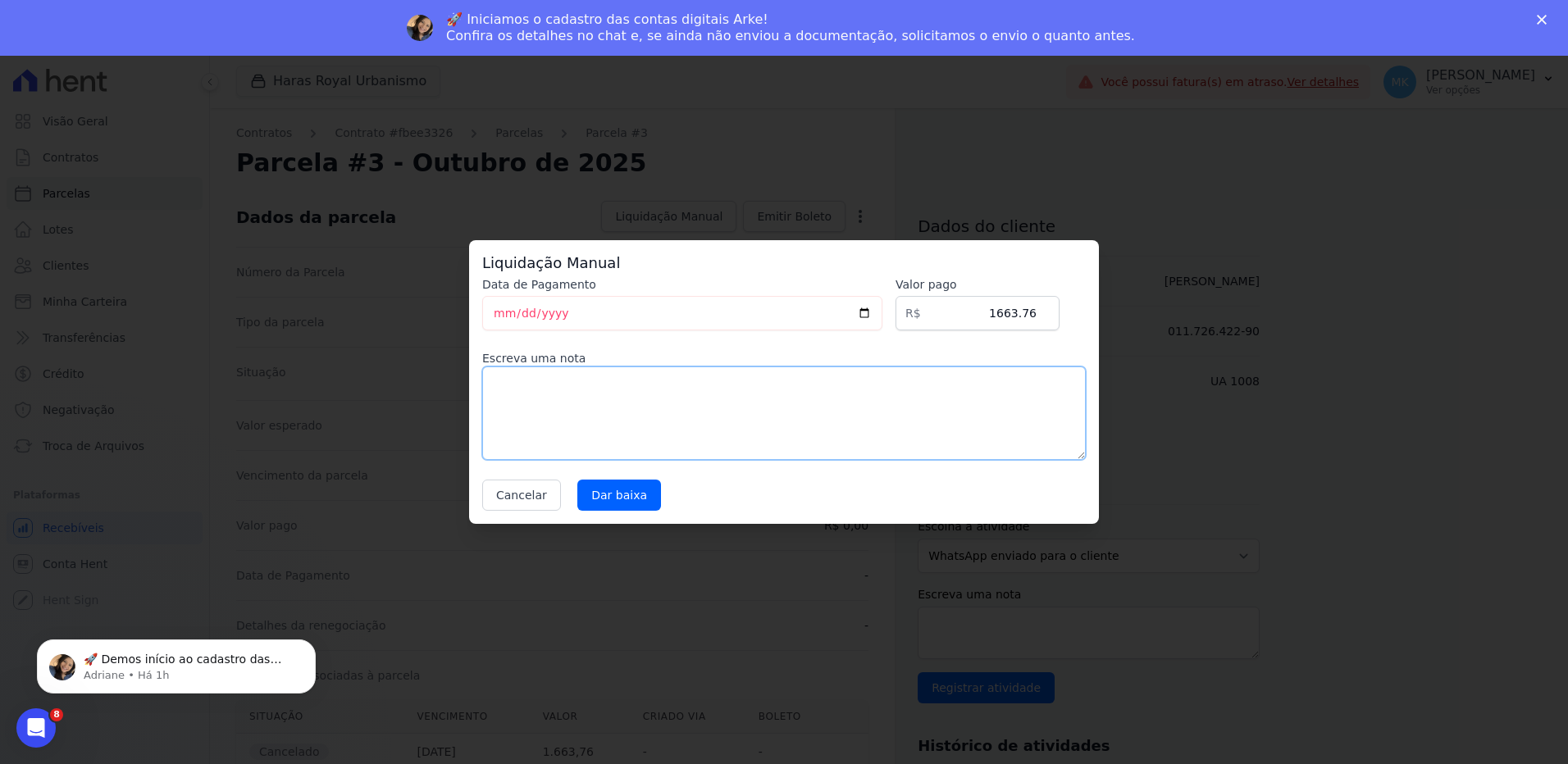
click at [632, 399] on textarea at bounding box center [784, 413] width 604 height 93
click at [645, 377] on textarea "Através de recibo HR" at bounding box center [784, 413] width 604 height 93
drag, startPoint x: 634, startPoint y: 379, endPoint x: 469, endPoint y: 386, distance: 165.1
click at [469, 386] on div "Liquidação Manual Data de Pagamento 2025-10-08 Valor pago R$ 1663.76 Escreva um…" at bounding box center [784, 381] width 630 height 283
drag, startPoint x: 598, startPoint y: 385, endPoint x: 652, endPoint y: 392, distance: 54.5
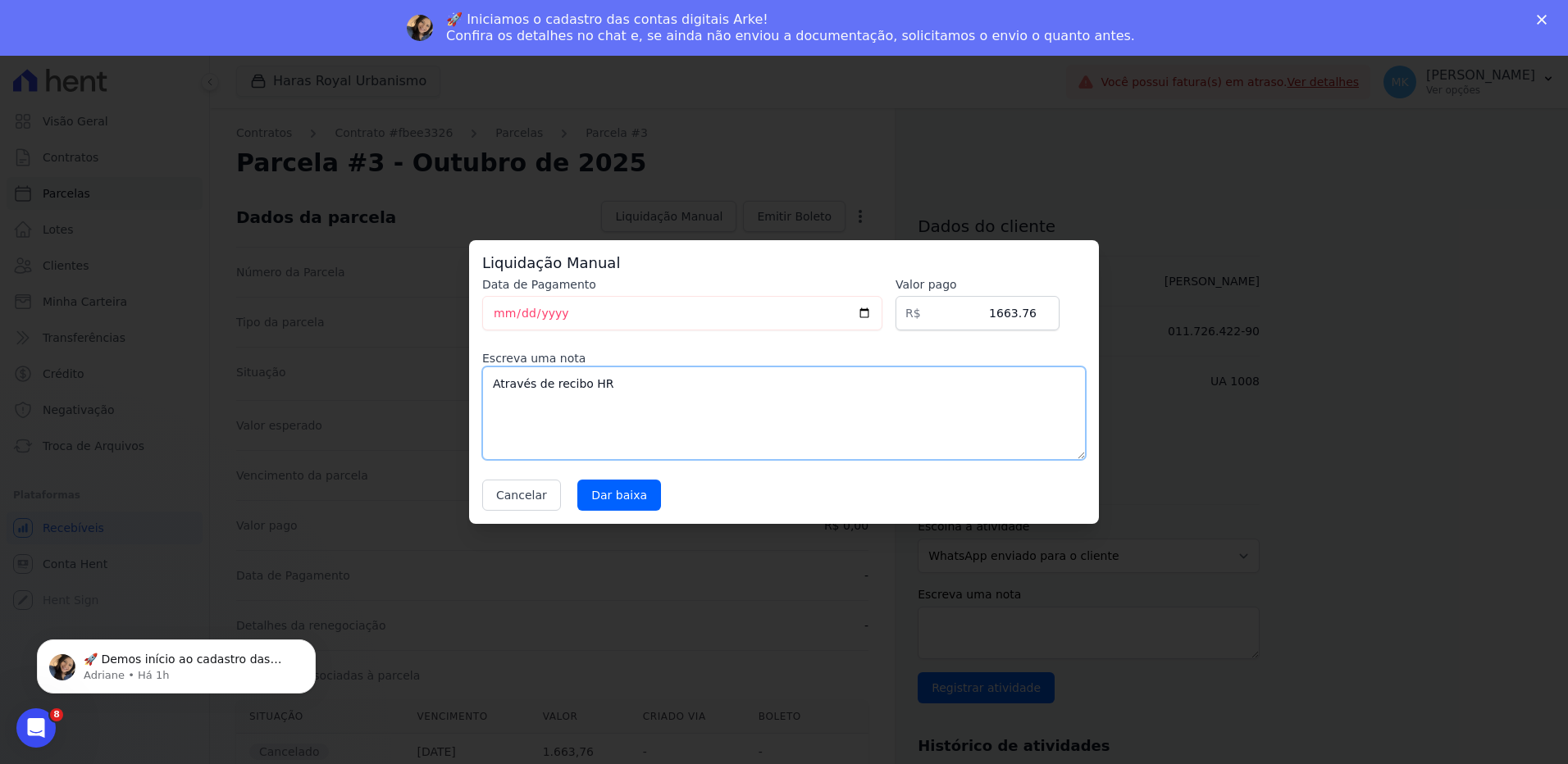
click at [599, 385] on textarea "Através de recibo HR" at bounding box center [784, 413] width 604 height 93
click at [660, 393] on textarea "Através de recibo HR" at bounding box center [784, 413] width 604 height 93
drag, startPoint x: 661, startPoint y: 395, endPoint x: 284, endPoint y: 408, distance: 377.2
click at [284, 408] on div "Liquidação Manual Data de Pagamento 2025-10-08 Valor pago R$ 1663.76 Escreva um…" at bounding box center [784, 382] width 1568 height 764
type textarea "Através de recibo Haras"
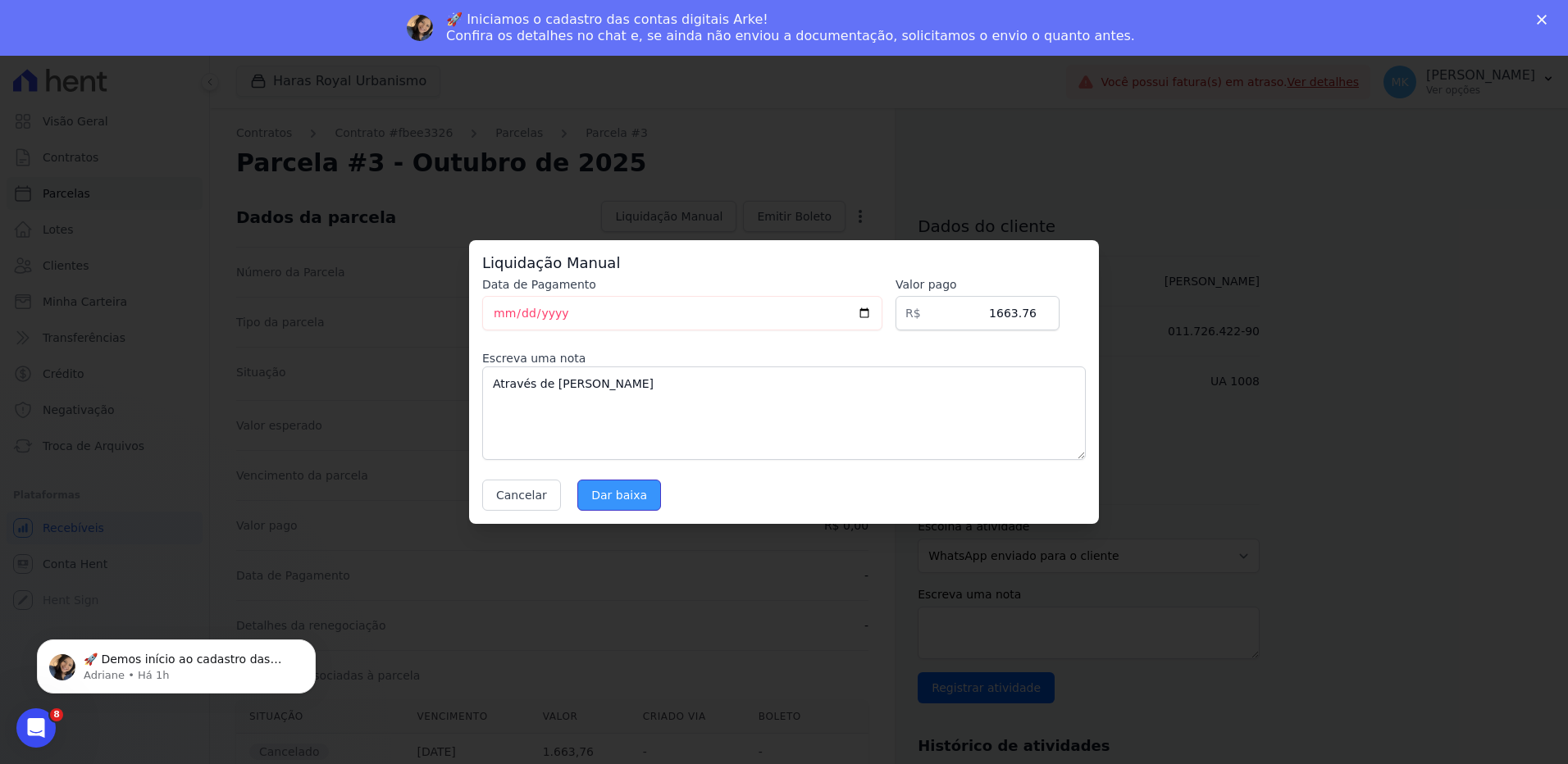
click at [610, 495] on input "Dar baixa" at bounding box center [620, 495] width 84 height 31
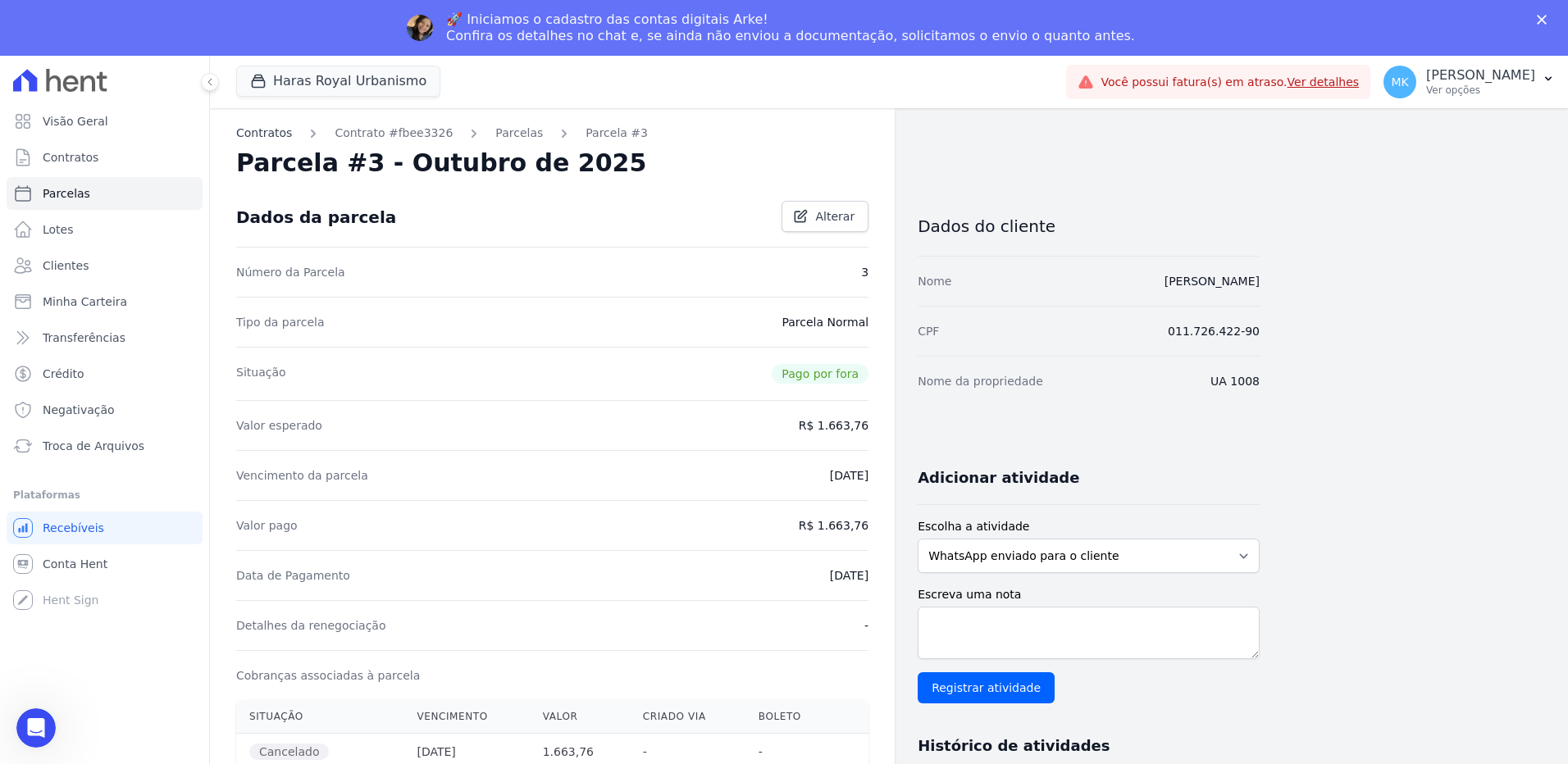
click at [274, 133] on link "Contratos" at bounding box center [264, 133] width 56 height 17
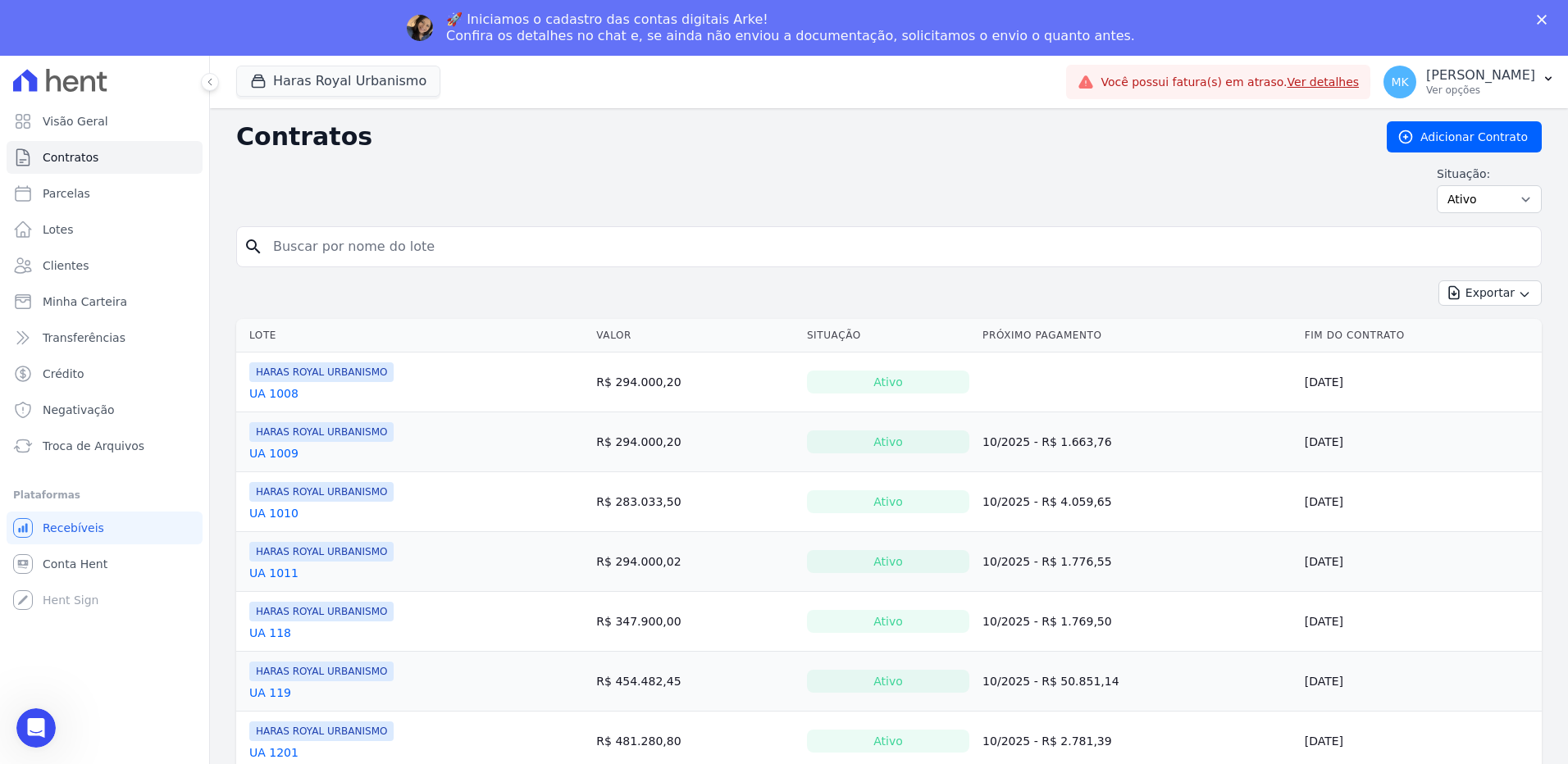
click at [284, 451] on link "UA 1009" at bounding box center [274, 453] width 49 height 17
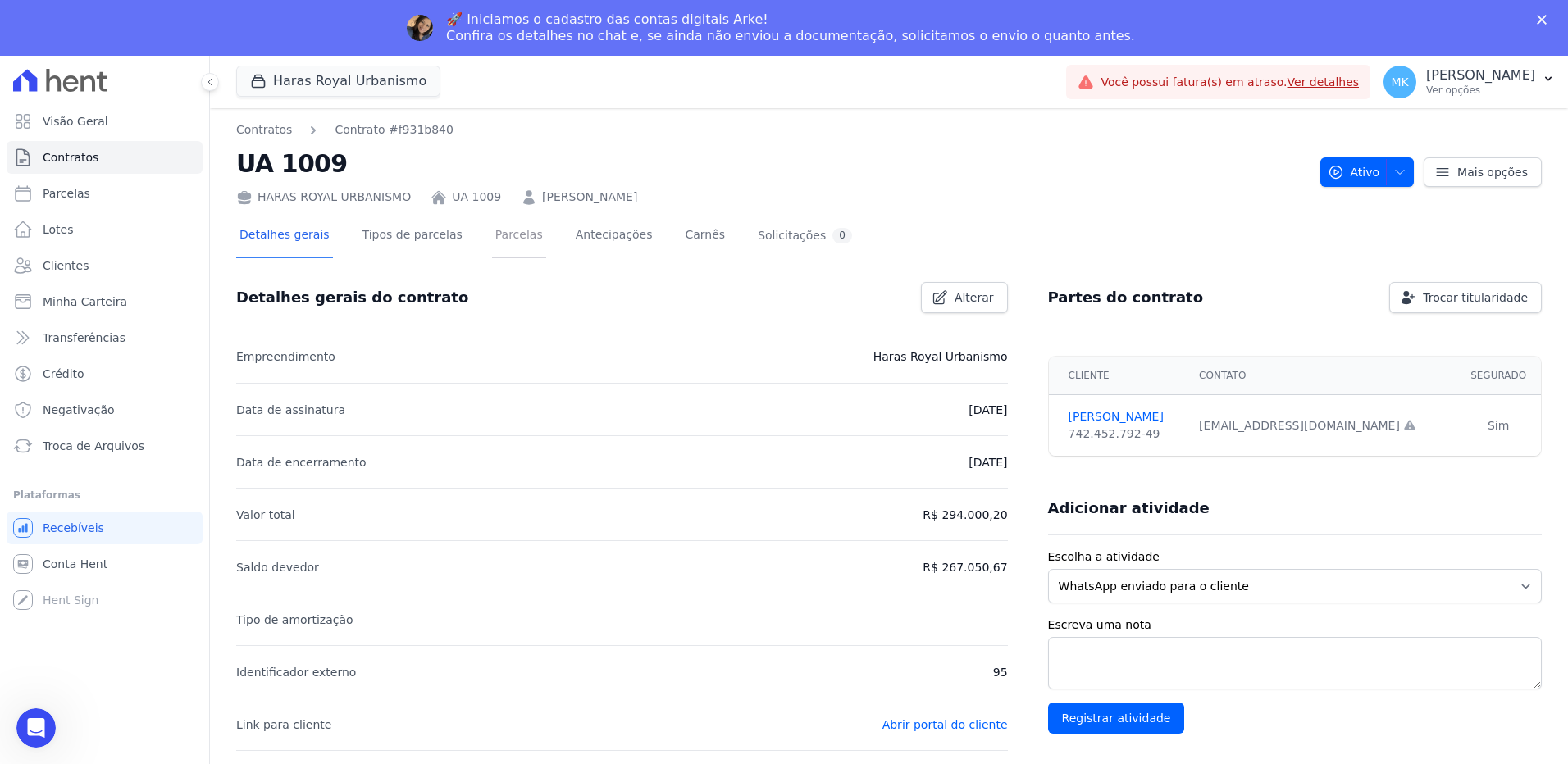
click at [498, 233] on link "Parcelas" at bounding box center [519, 236] width 54 height 44
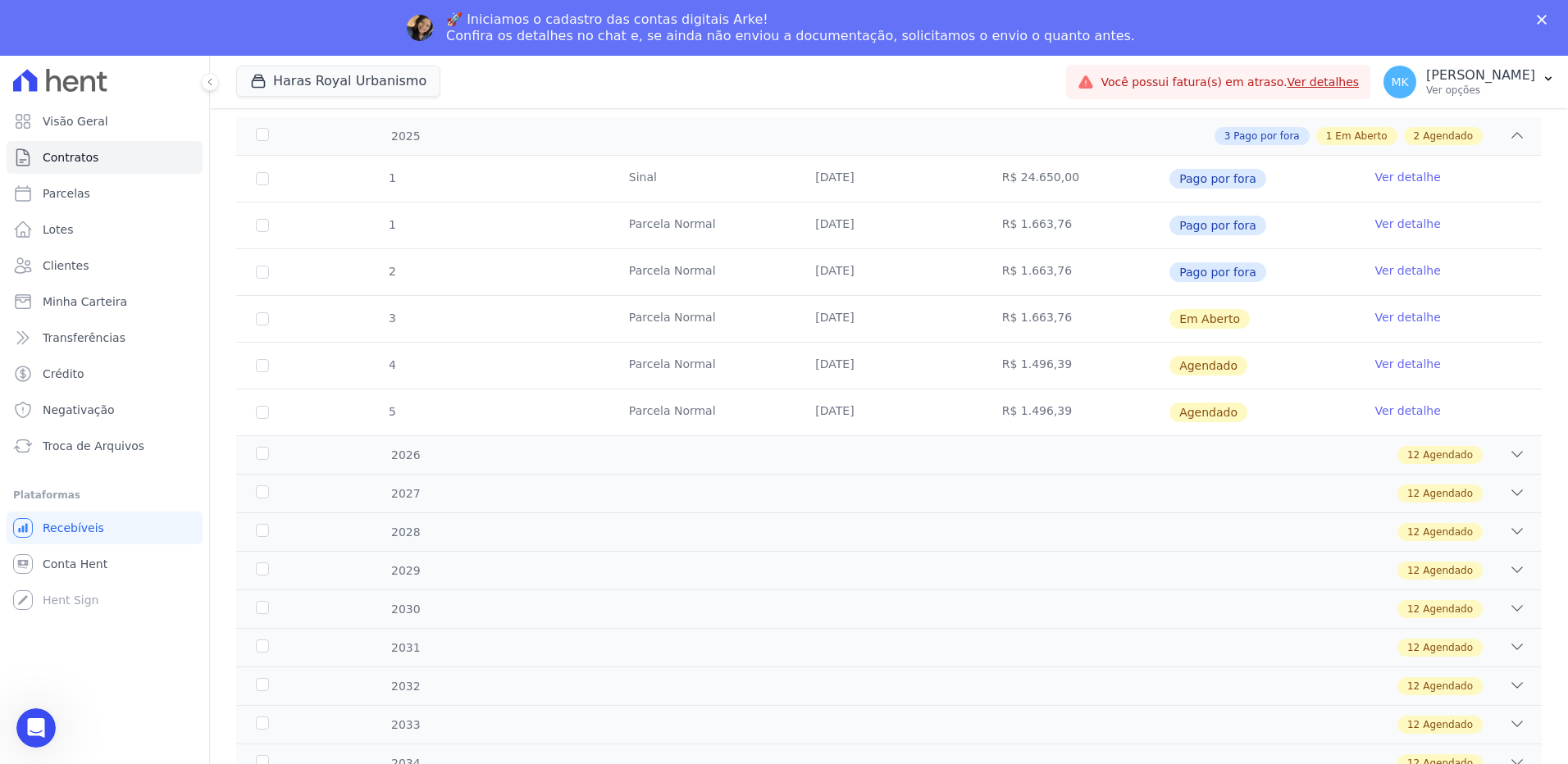
click at [1376, 315] on link "Ver detalhe" at bounding box center [1407, 317] width 65 height 17
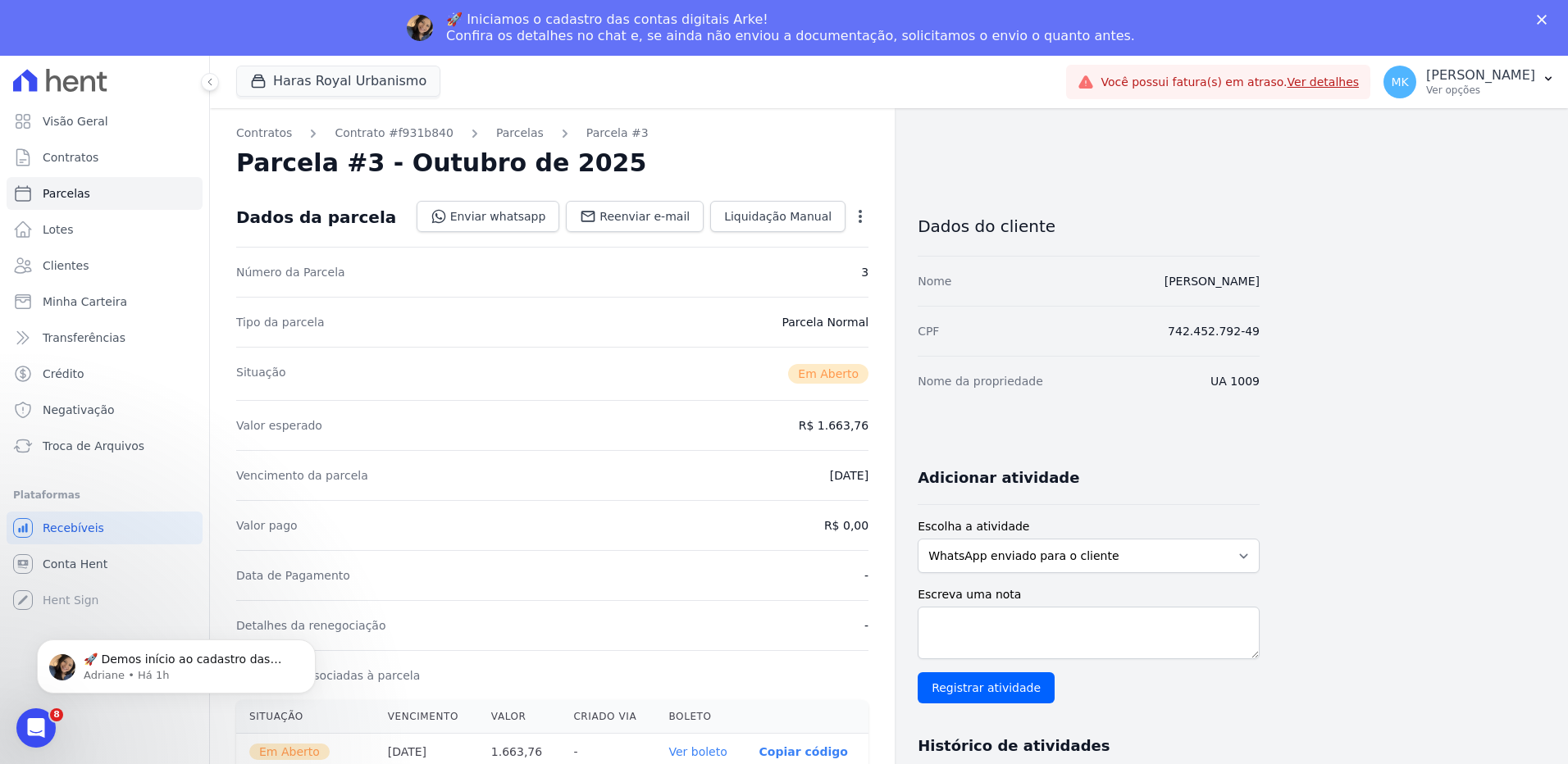
click at [877, 212] on div "Contratos Contrato #f931b840 Parcelas Parcela #3 Parcela #3 - Outubro de 2025 D…" at bounding box center [552, 637] width 685 height 1057
click at [864, 212] on icon "button" at bounding box center [860, 216] width 17 height 17
click at [805, 270] on link "Cancelar Cobrança" at bounding box center [789, 268] width 144 height 30
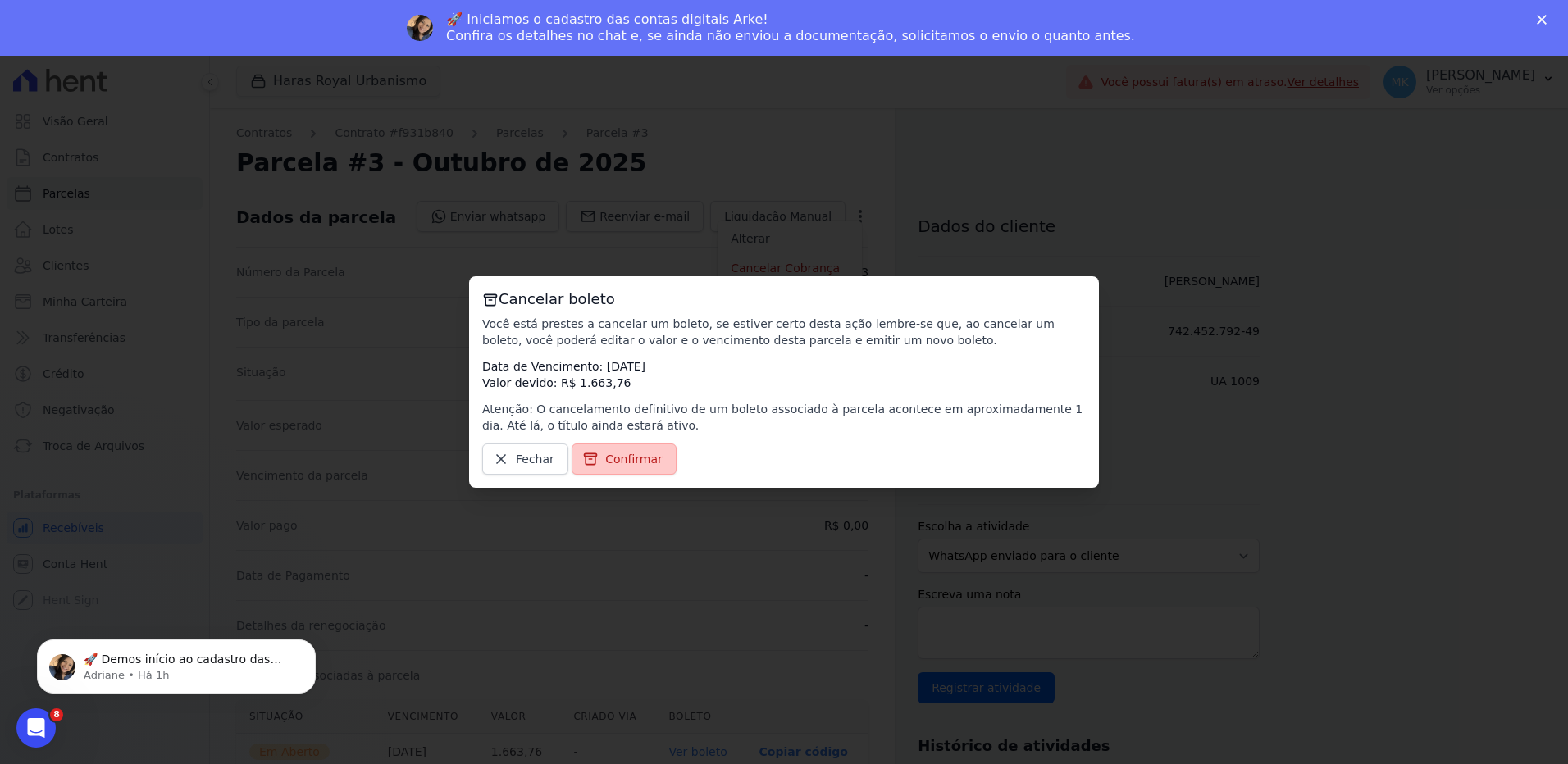
click at [619, 454] on span "Confirmar" at bounding box center [634, 459] width 58 height 17
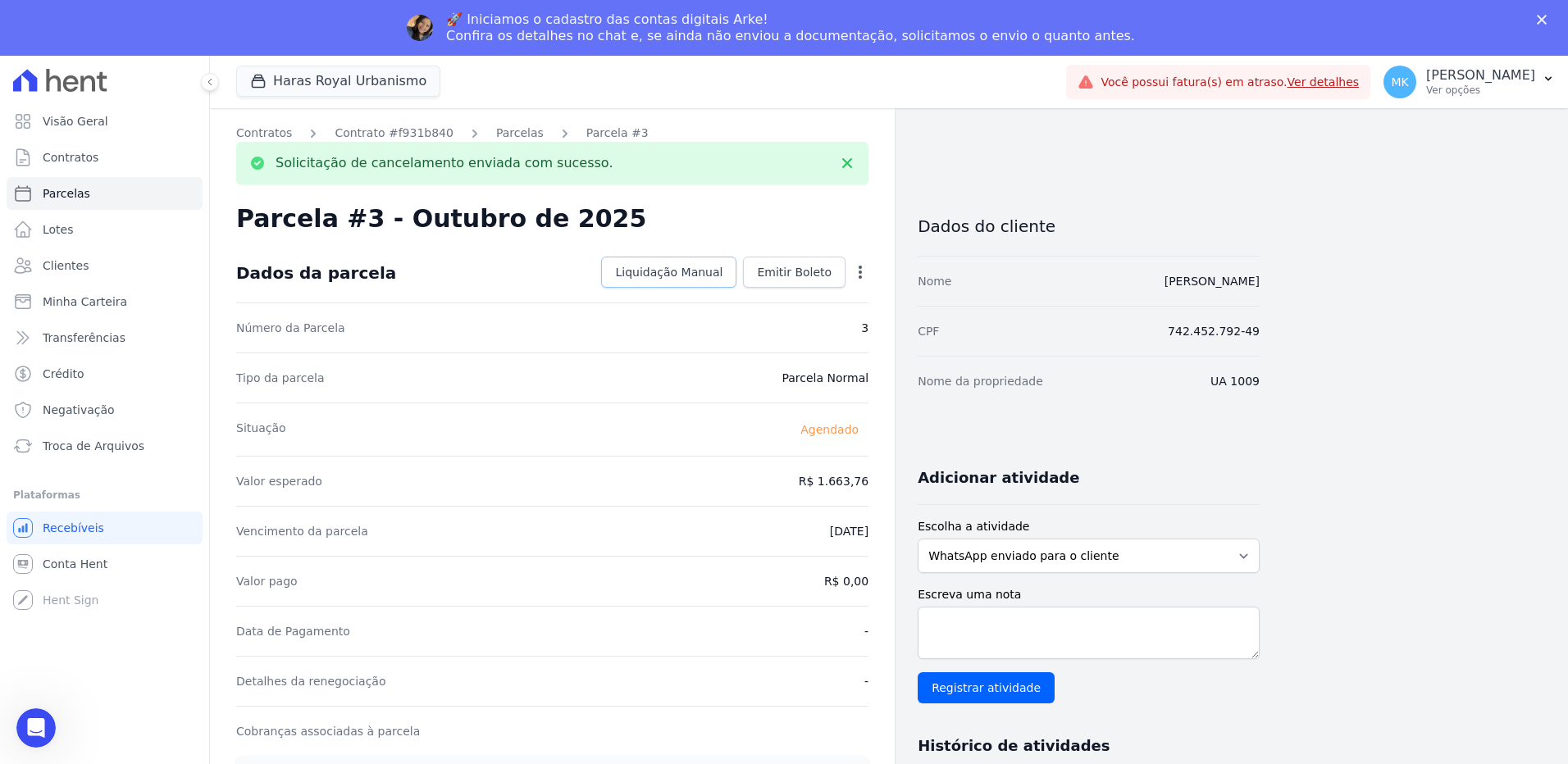
click at [693, 270] on span "Liquidação Manual" at bounding box center [668, 272] width 107 height 17
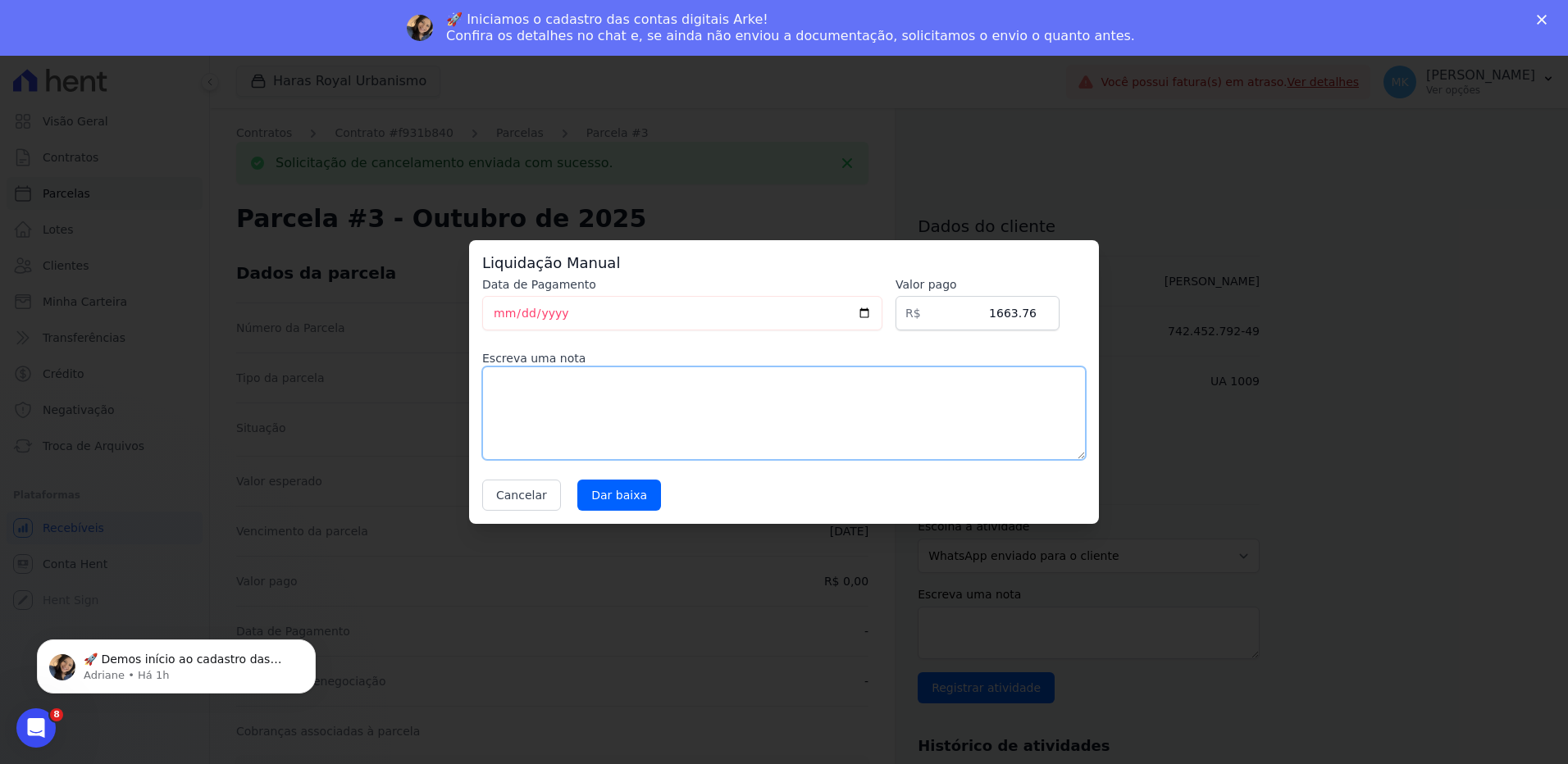
click at [621, 391] on textarea at bounding box center [784, 413] width 604 height 93
type textarea "A"
type textarea "através de recibo Haras"
click at [625, 499] on input "Dar baixa" at bounding box center [620, 495] width 84 height 31
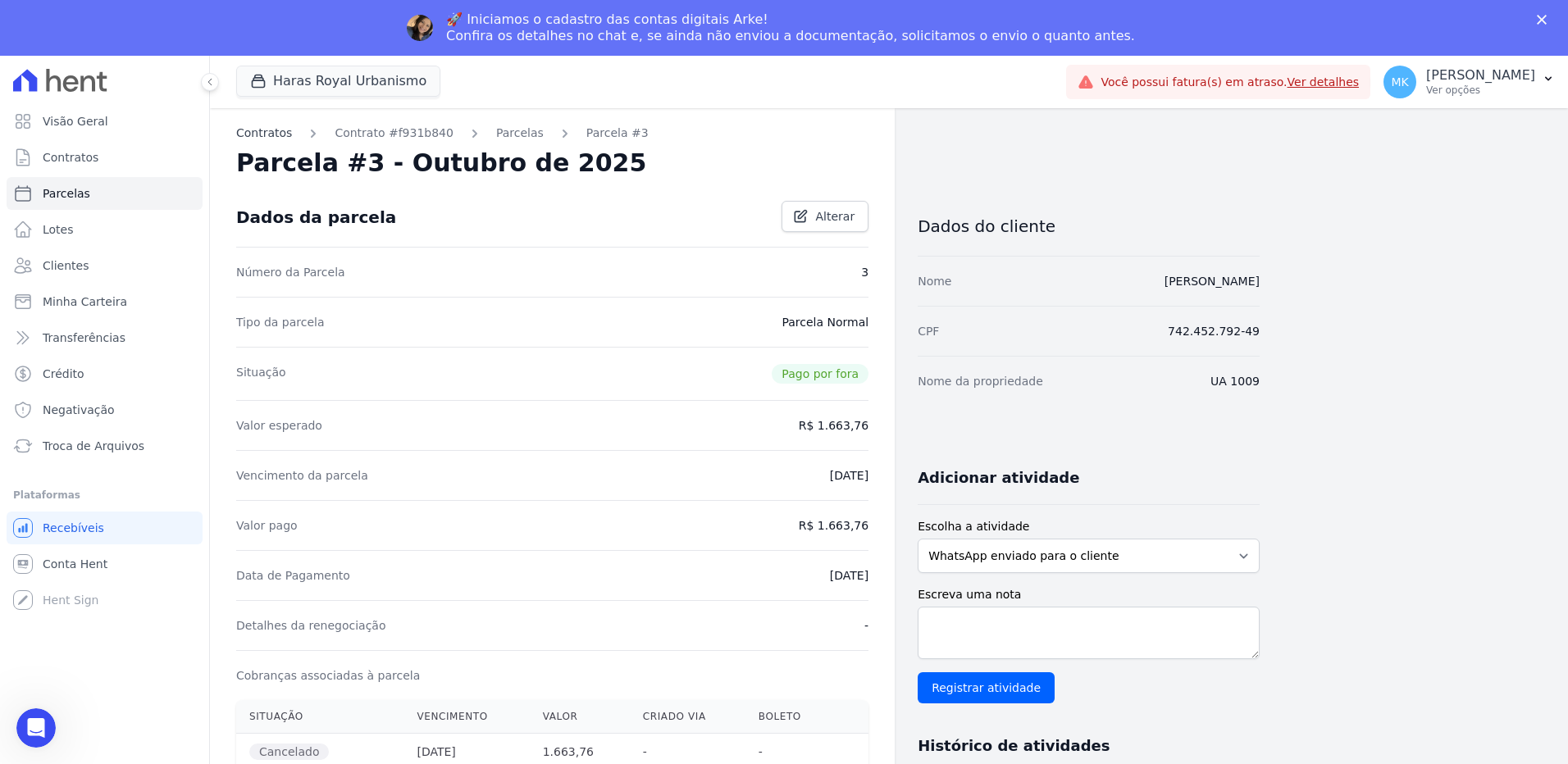
click at [258, 130] on link "Contratos" at bounding box center [264, 133] width 56 height 17
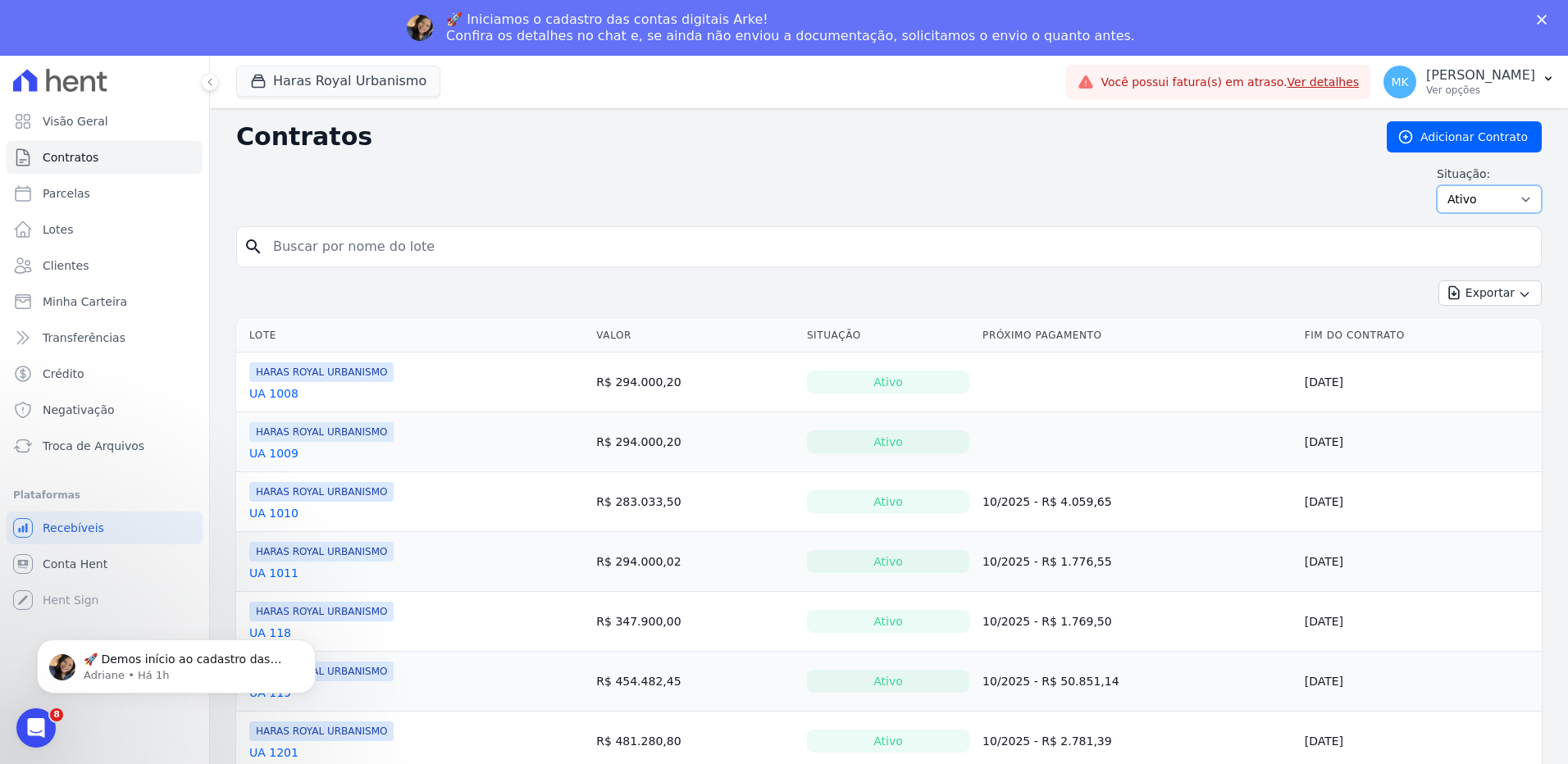
click at [1464, 201] on select "Ativo Todos Pausado Distratado Rascunho Expirado Encerrado" at bounding box center [1489, 199] width 105 height 28
select select "draft"
click at [1437, 185] on select "Ativo Todos Pausado Distratado Rascunho Expirado Encerrado" at bounding box center [1489, 199] width 105 height 28
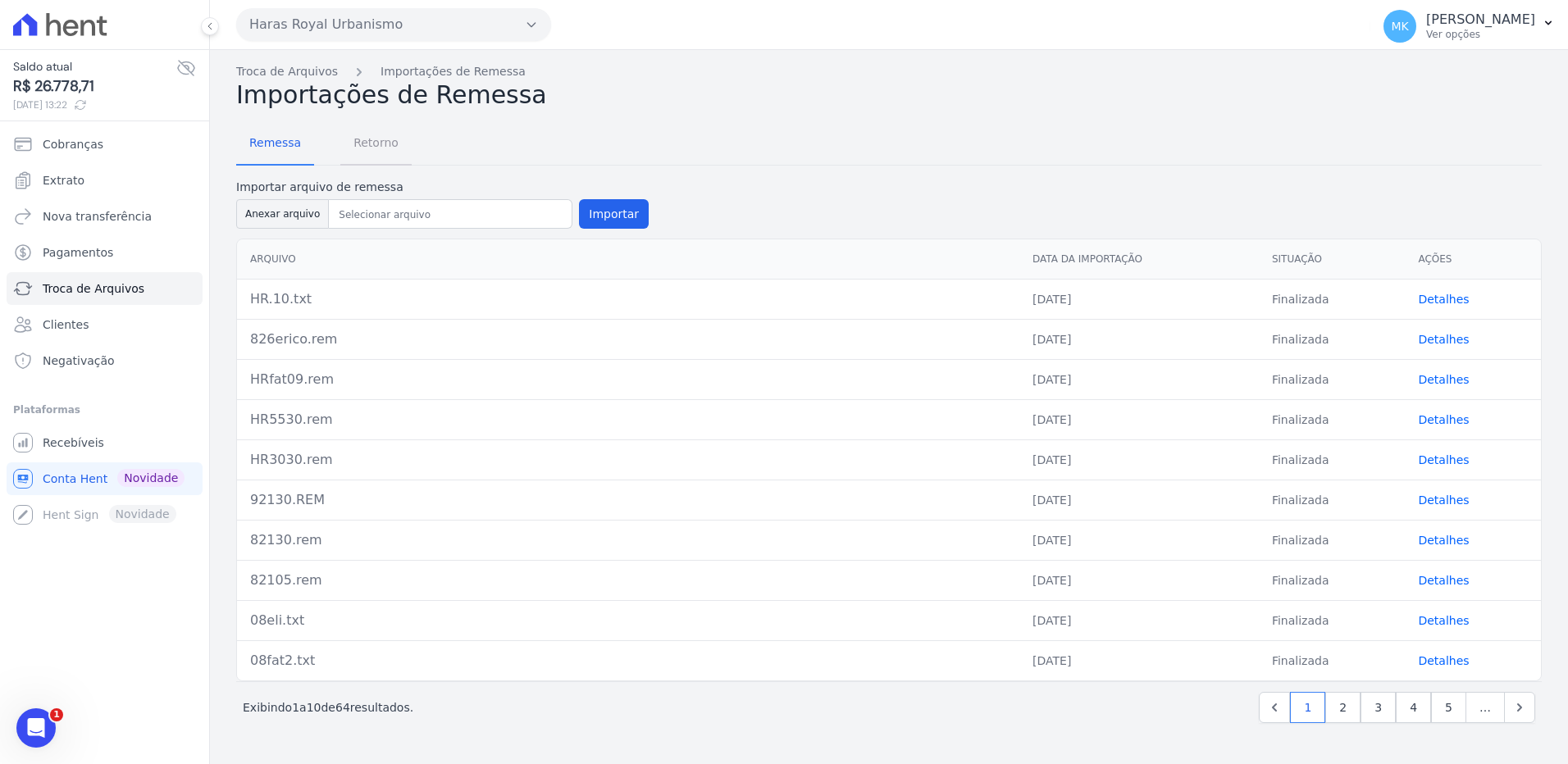
click at [368, 141] on link "Retorno" at bounding box center [376, 144] width 72 height 43
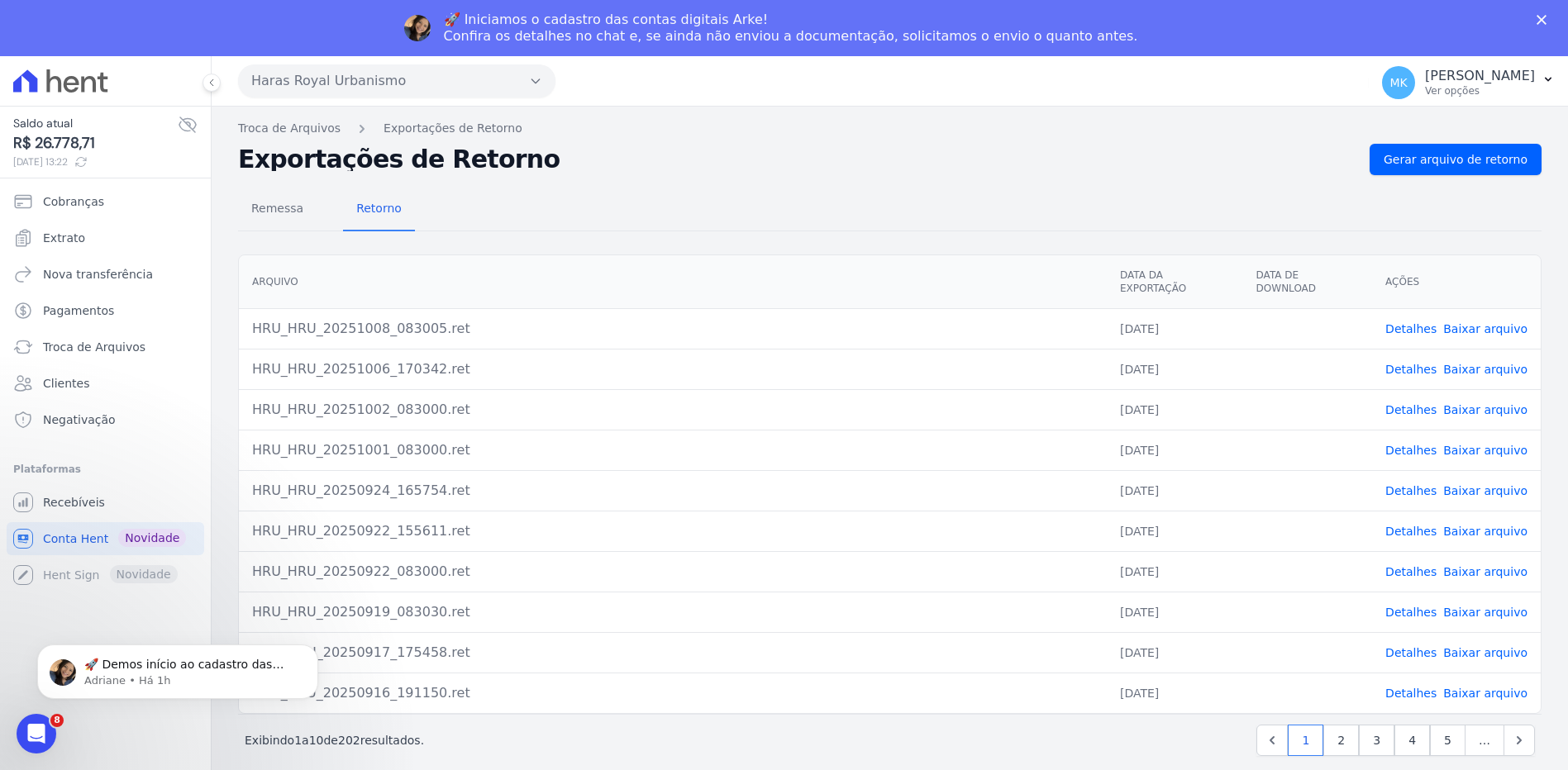
click at [1494, 323] on link "Baixar arquivo" at bounding box center [1485, 329] width 84 height 13
click at [1422, 157] on span "Gerar arquivo de retorno" at bounding box center [1455, 159] width 144 height 17
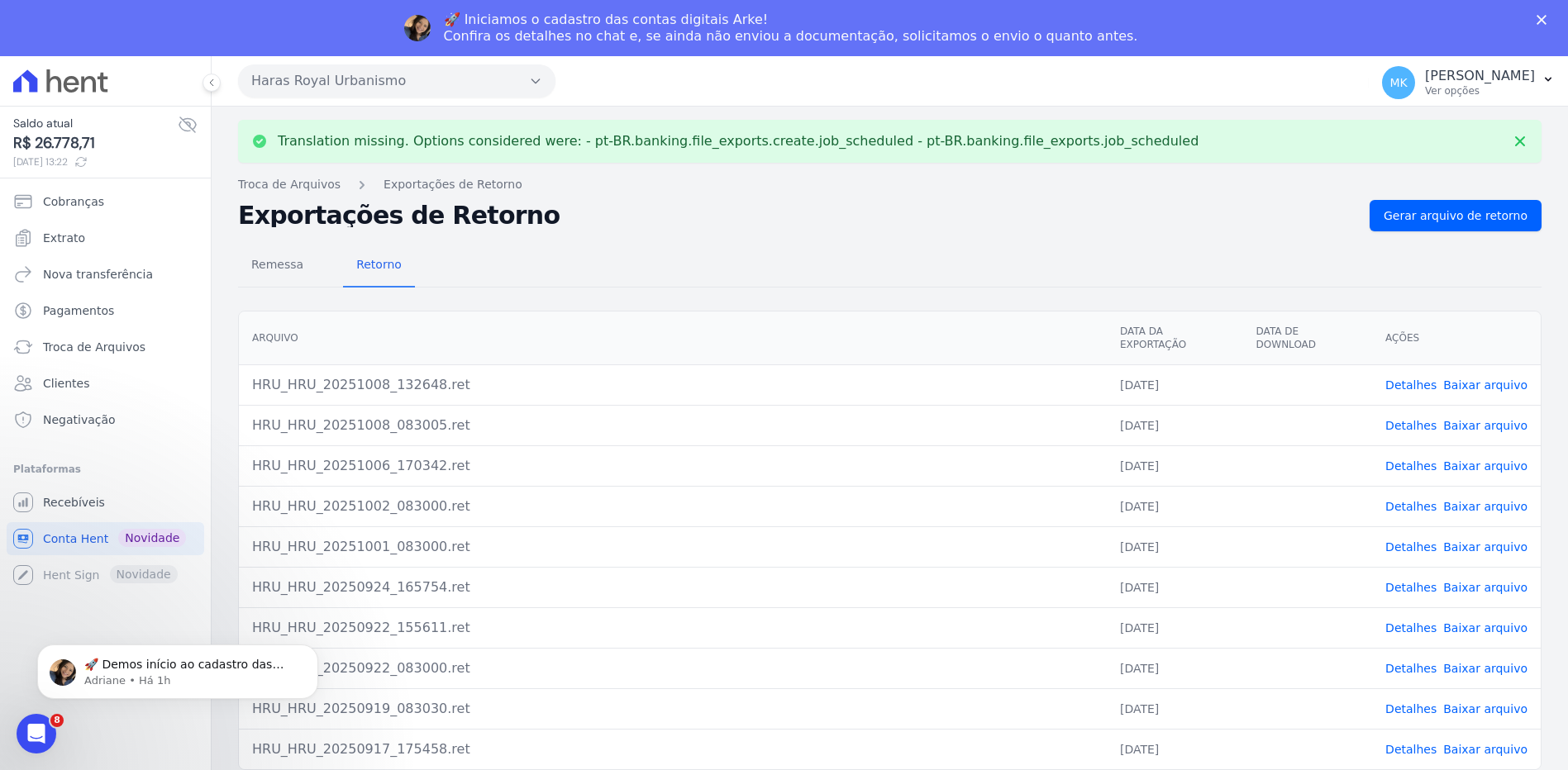
click at [1495, 378] on link "Baixar arquivo" at bounding box center [1485, 384] width 84 height 13
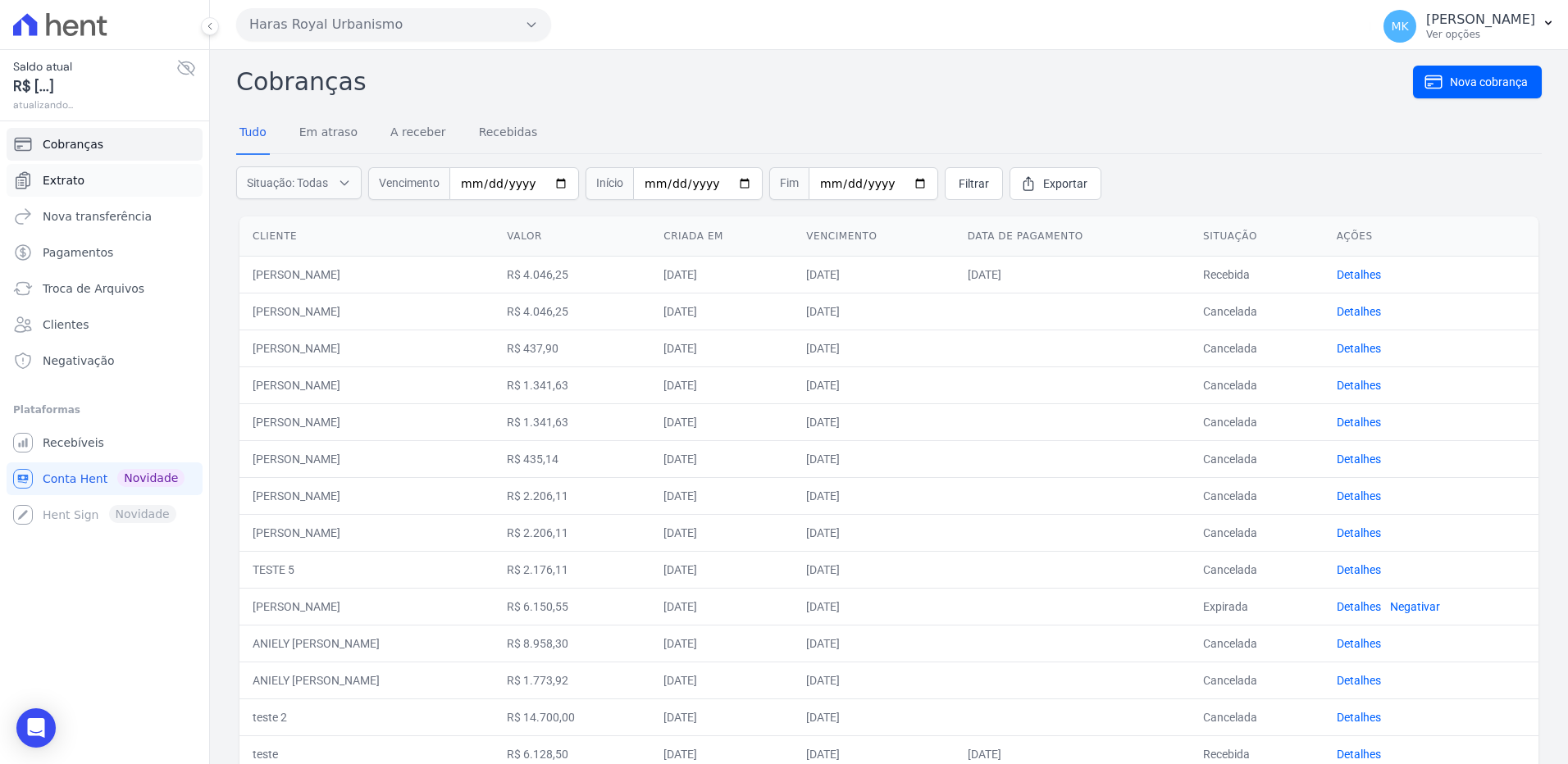
click at [79, 182] on span "Extrato" at bounding box center [64, 180] width 42 height 17
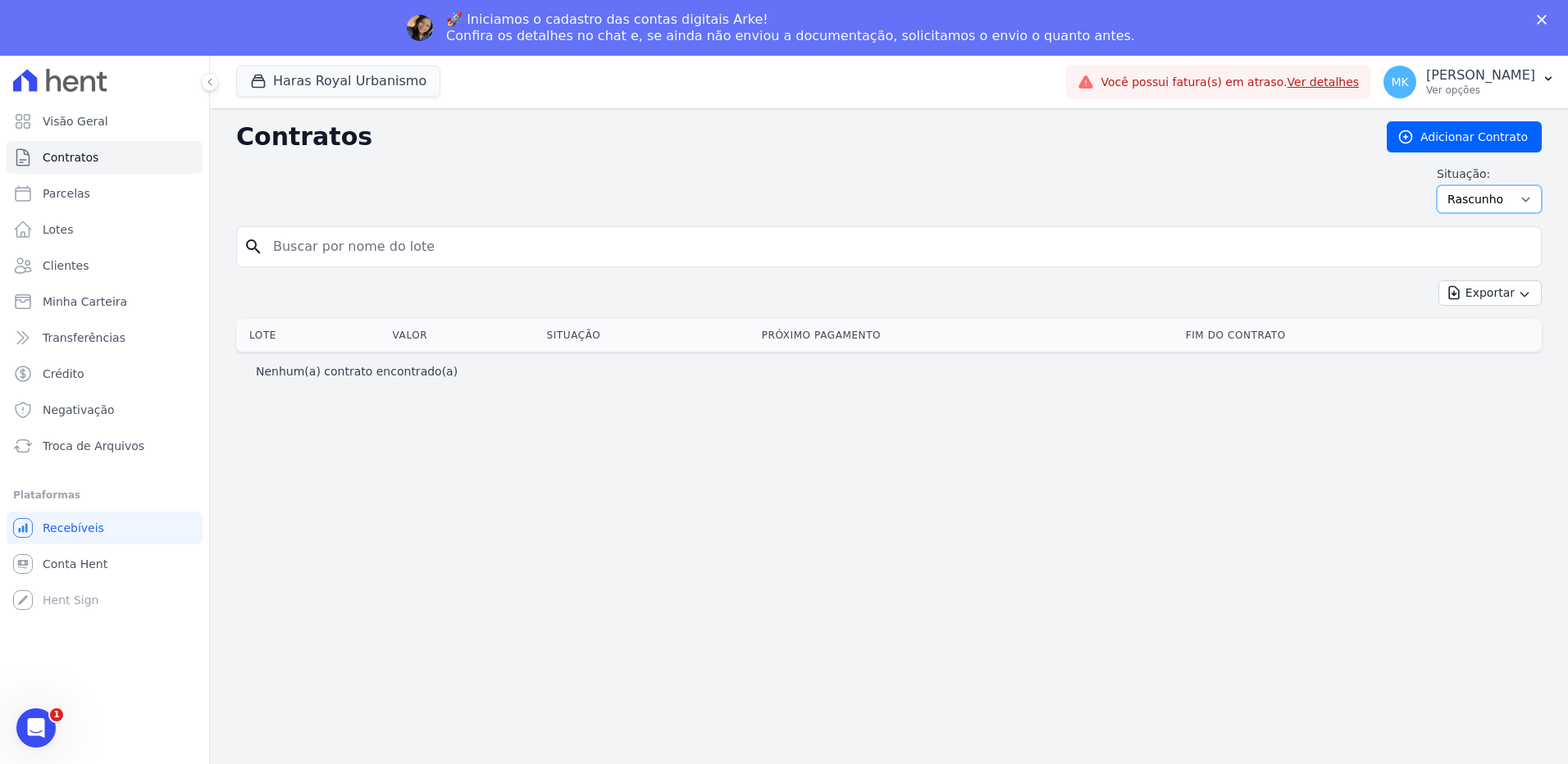
click at [1517, 201] on select "Ativo Todos Pausado Distratado Rascunho Expirado Encerrado" at bounding box center [1489, 199] width 105 height 28
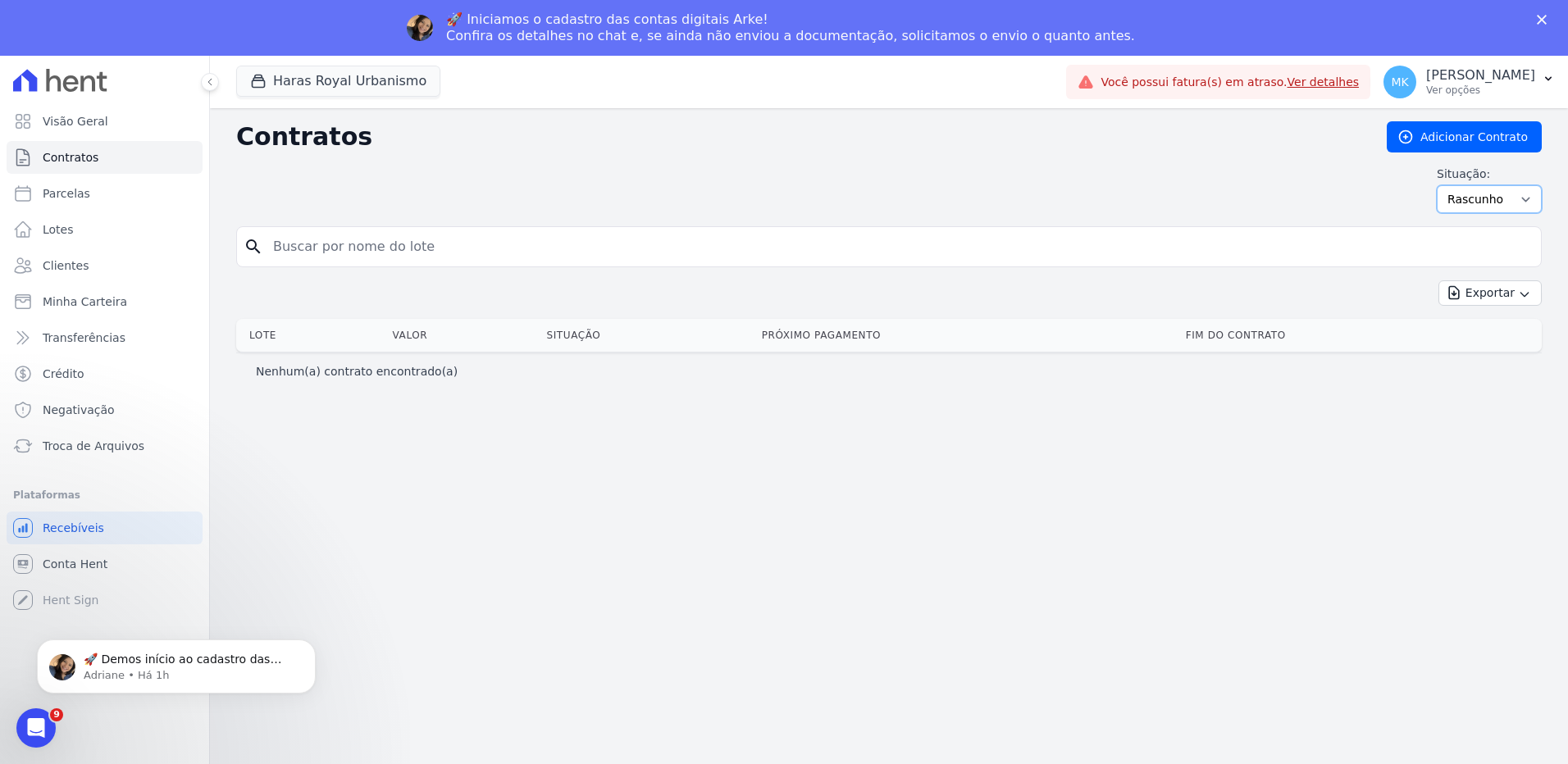
select select
click at [1444, 185] on select "Ativo Todos Pausado Distratado Rascunho Expirado Encerrado" at bounding box center [1489, 199] width 105 height 28
